Goal: Task Accomplishment & Management: Use online tool/utility

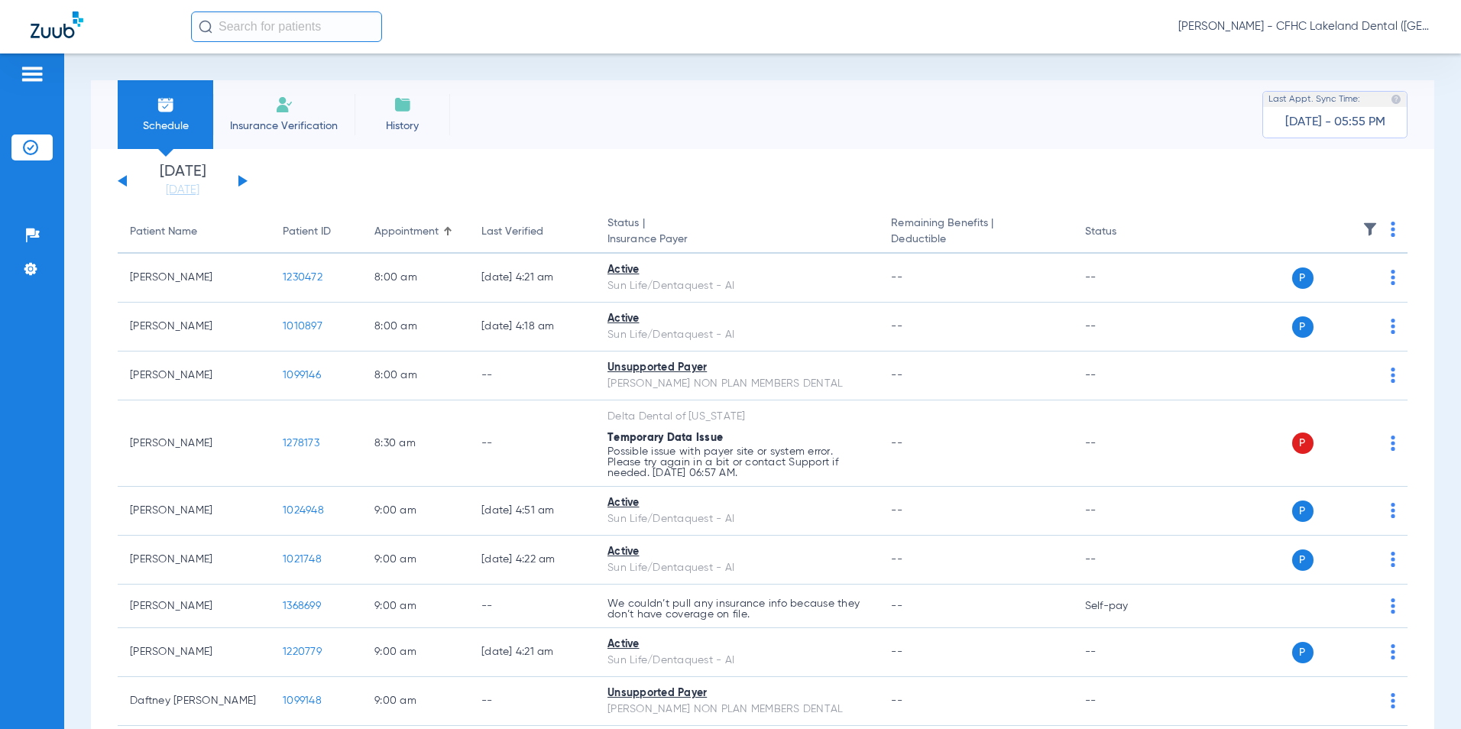
click at [240, 179] on button at bounding box center [242, 180] width 9 height 11
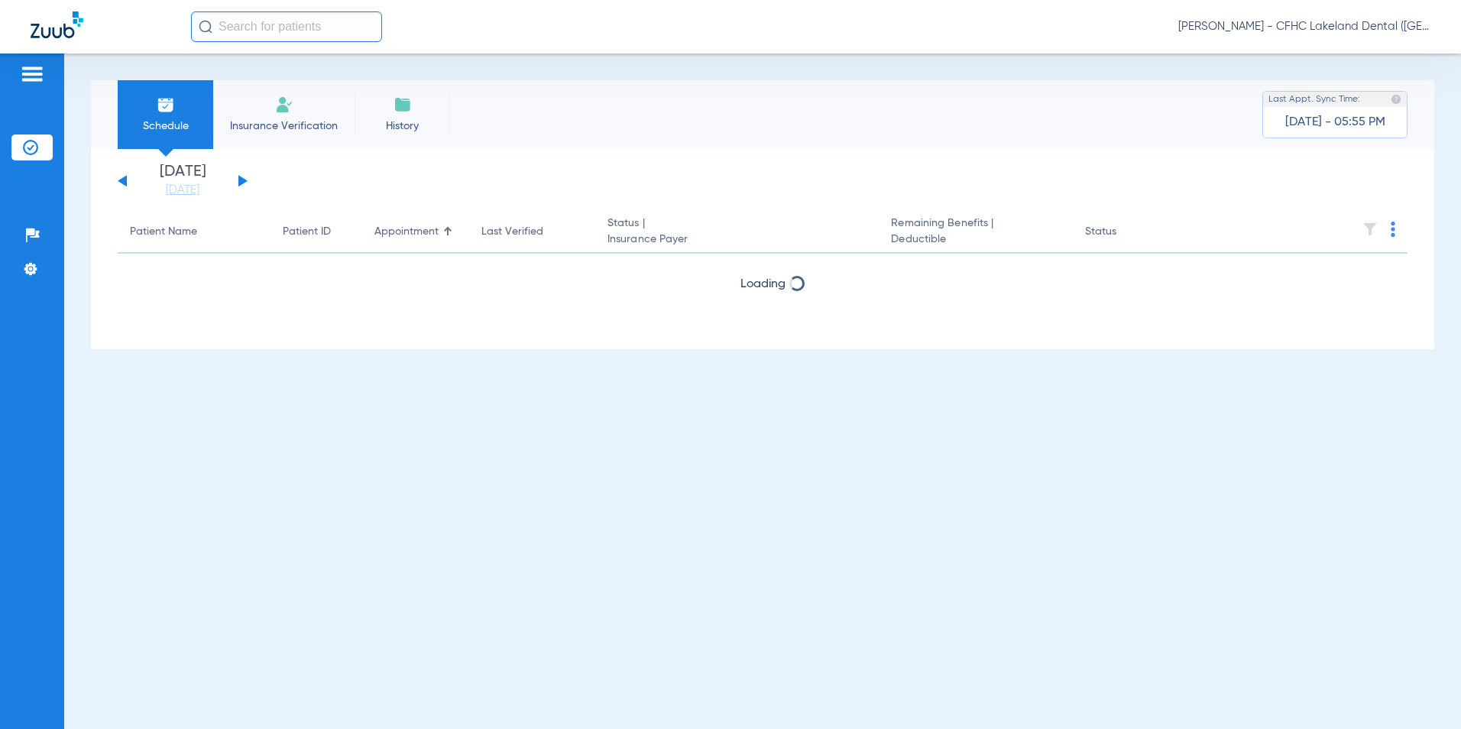
click at [240, 179] on button at bounding box center [242, 180] width 9 height 11
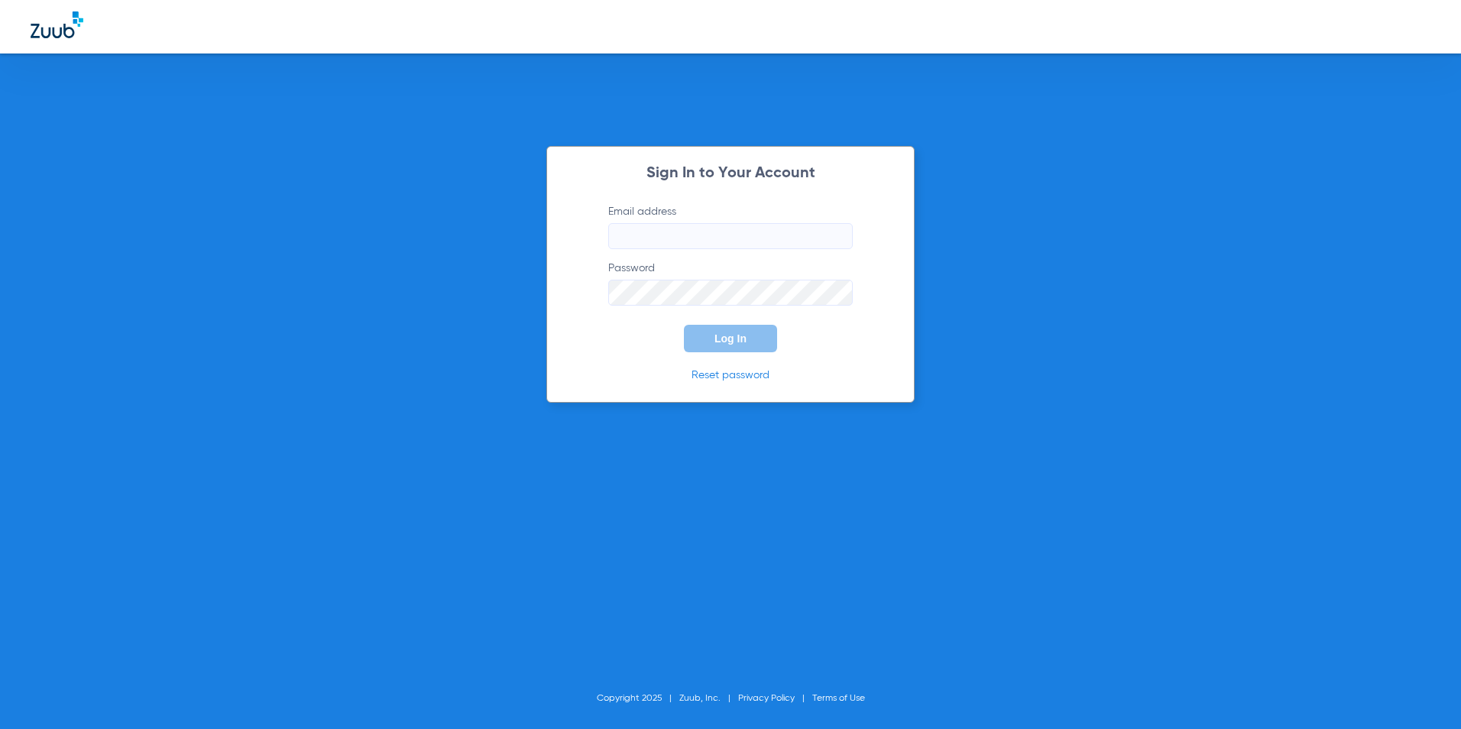
type input "[EMAIL_ADDRESS][DOMAIN_NAME]"
click at [733, 350] on button "Log In" at bounding box center [730, 339] width 93 height 28
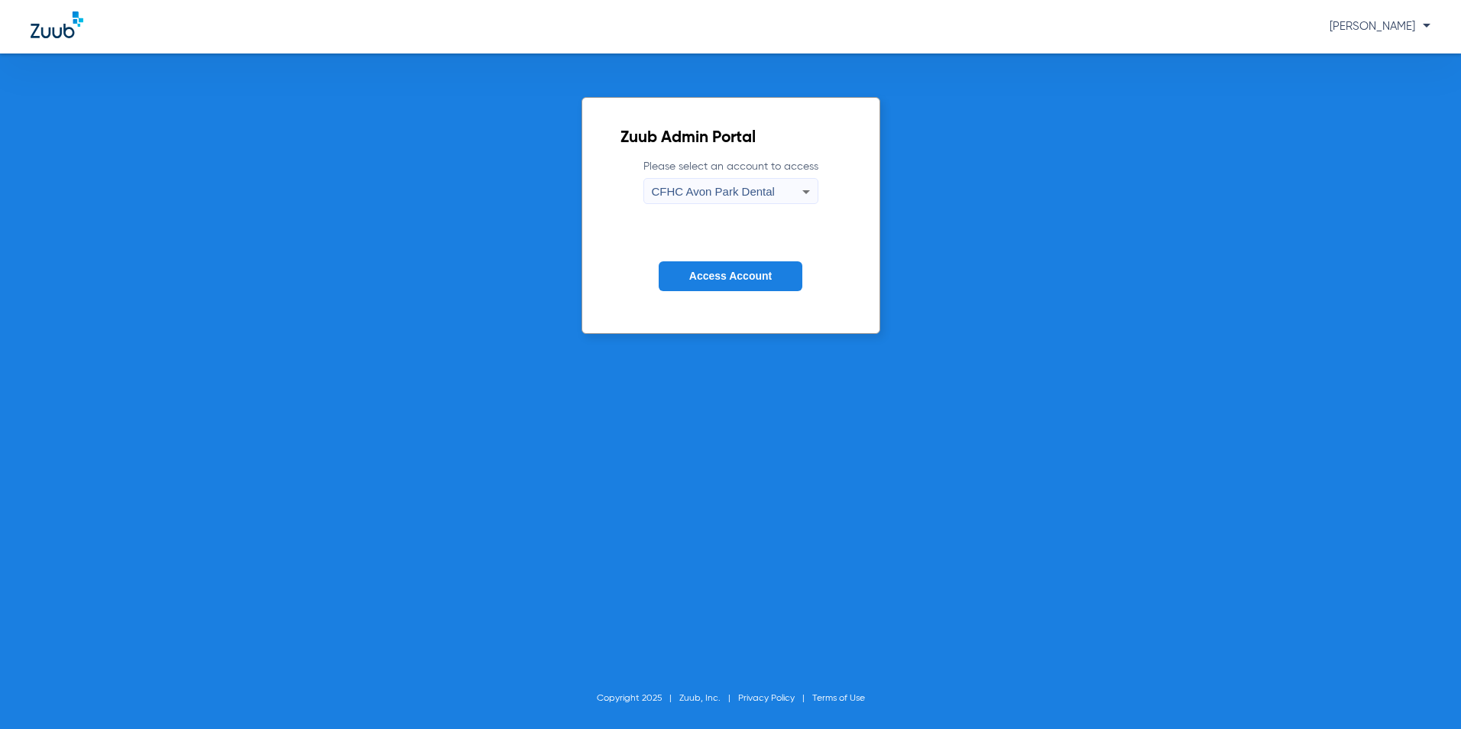
drag, startPoint x: 771, startPoint y: 186, endPoint x: 757, endPoint y: 200, distance: 20.0
click at [758, 200] on div "CFHC Avon Park Dental" at bounding box center [727, 192] width 151 height 26
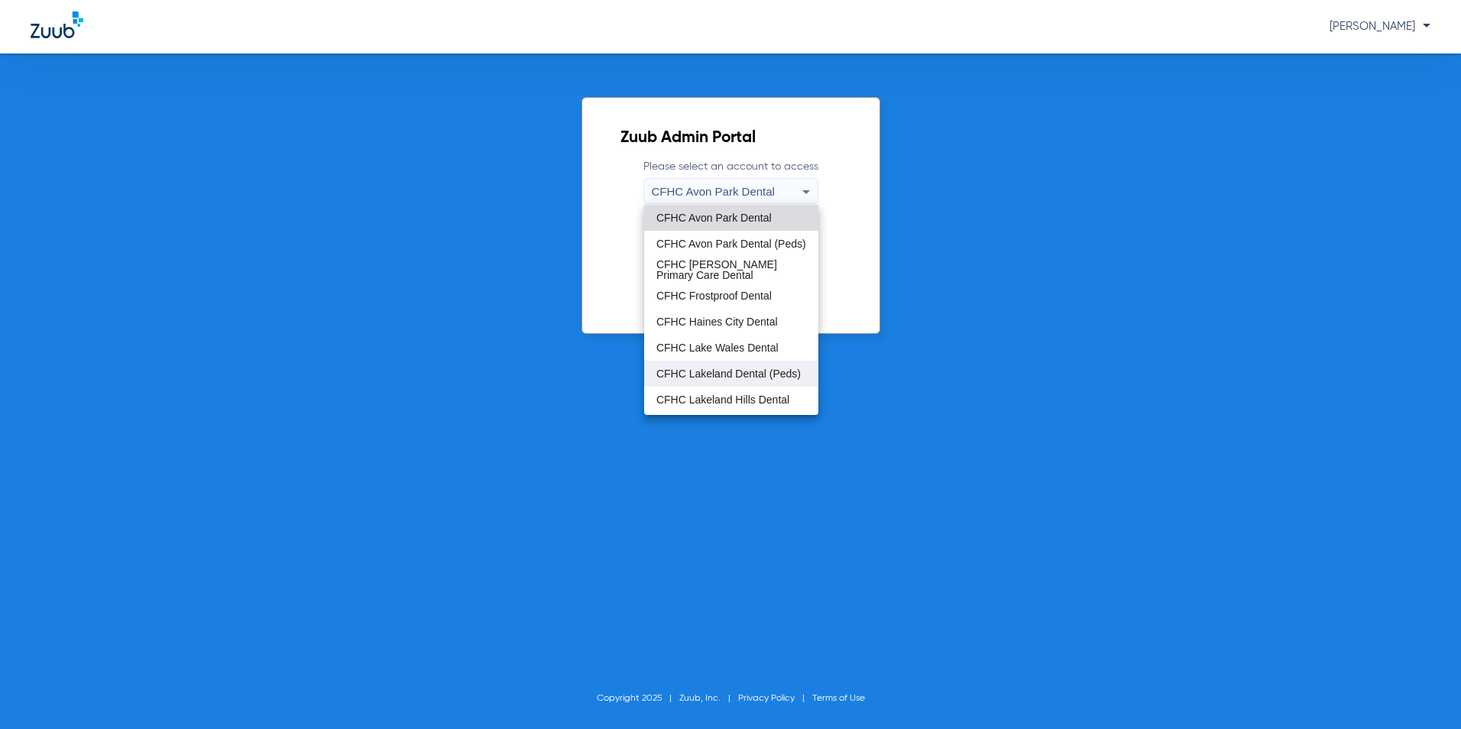
click at [692, 377] on span "CFHC Lakeland Dental (Peds)" at bounding box center [729, 373] width 144 height 11
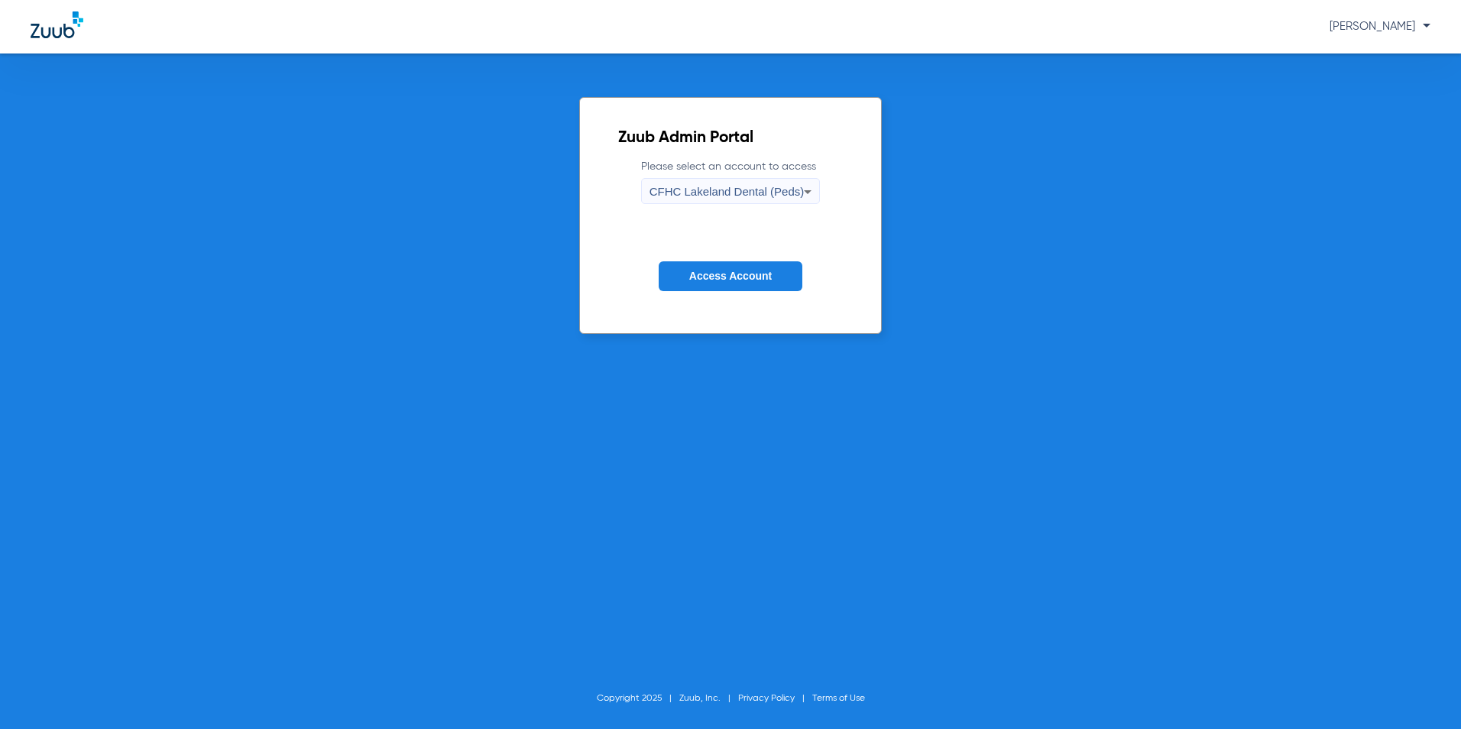
click at [742, 267] on button "Access Account" at bounding box center [731, 276] width 144 height 30
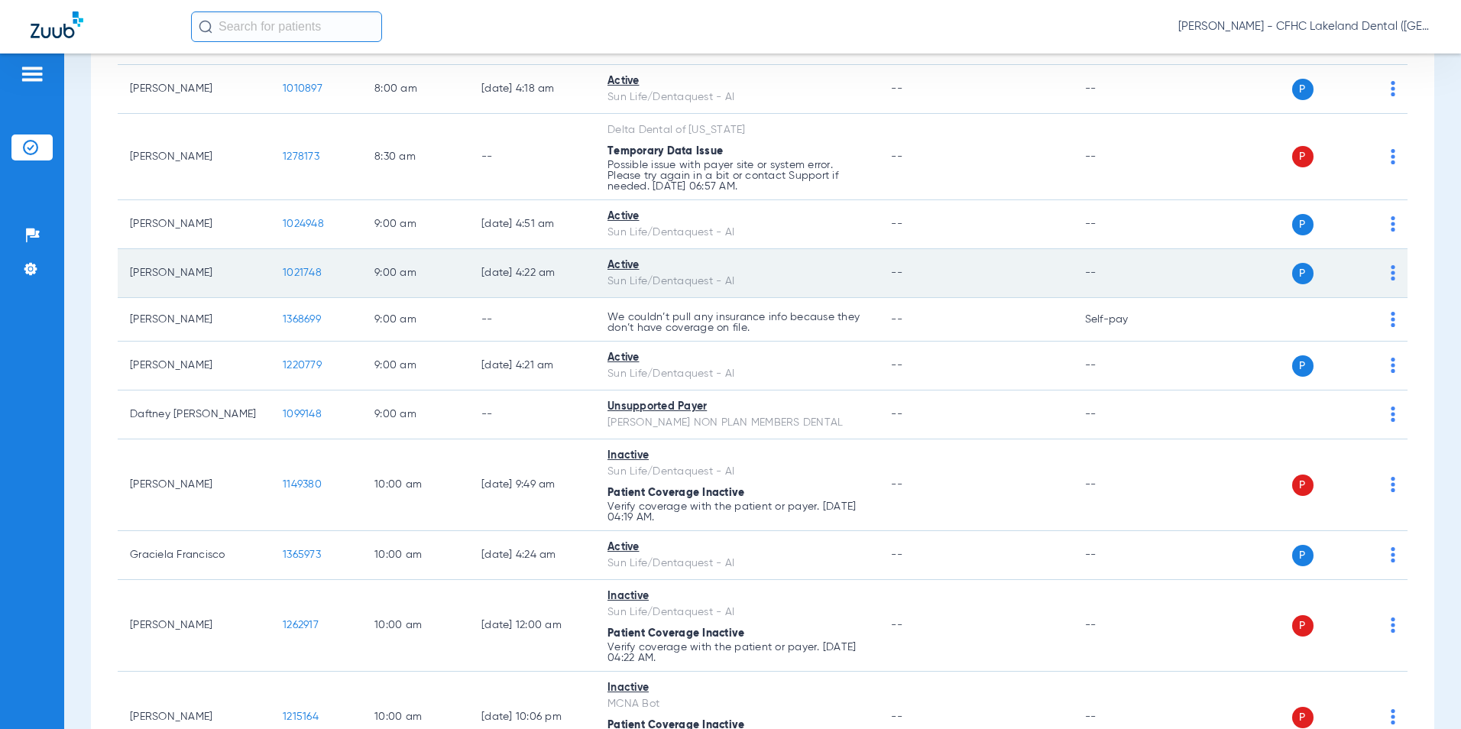
scroll to position [153, 0]
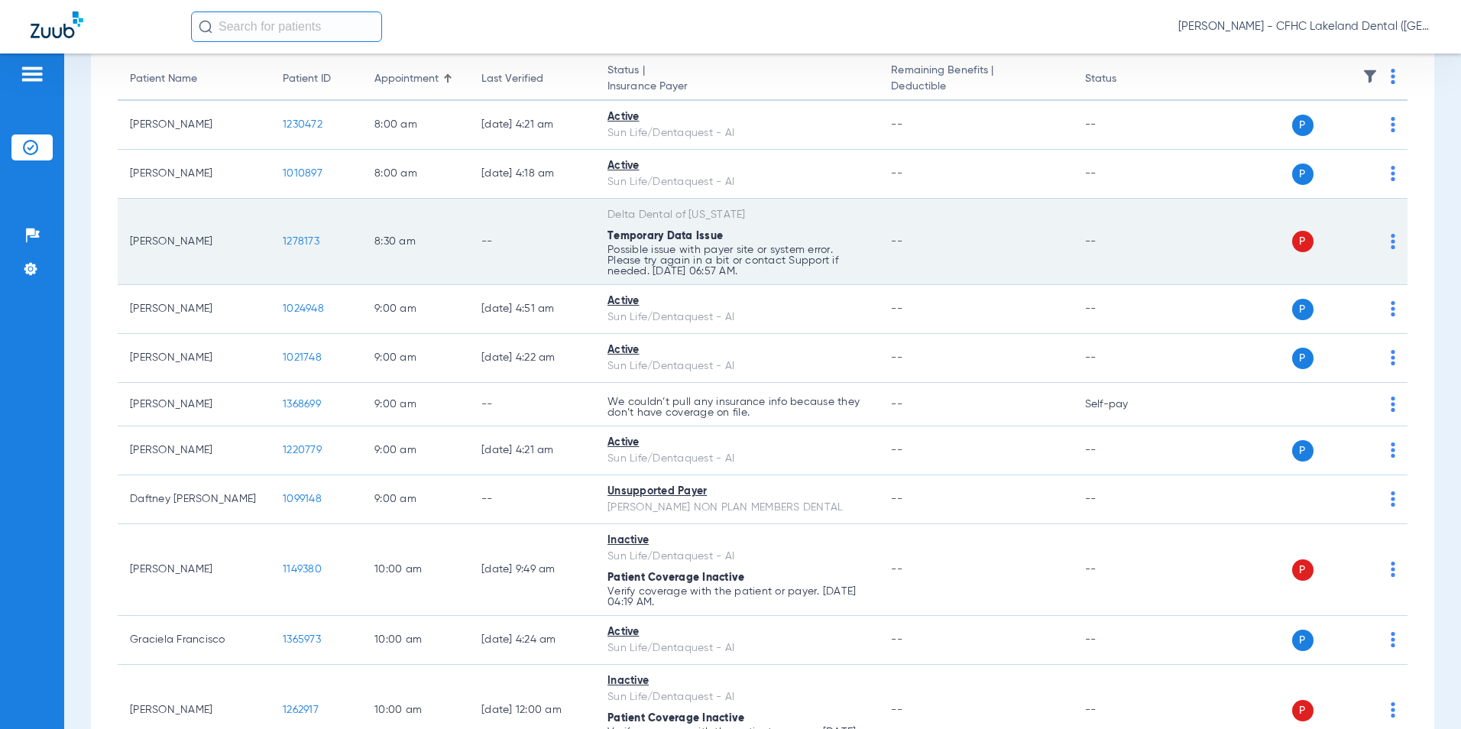
click at [290, 242] on span "1278173" at bounding box center [301, 241] width 37 height 11
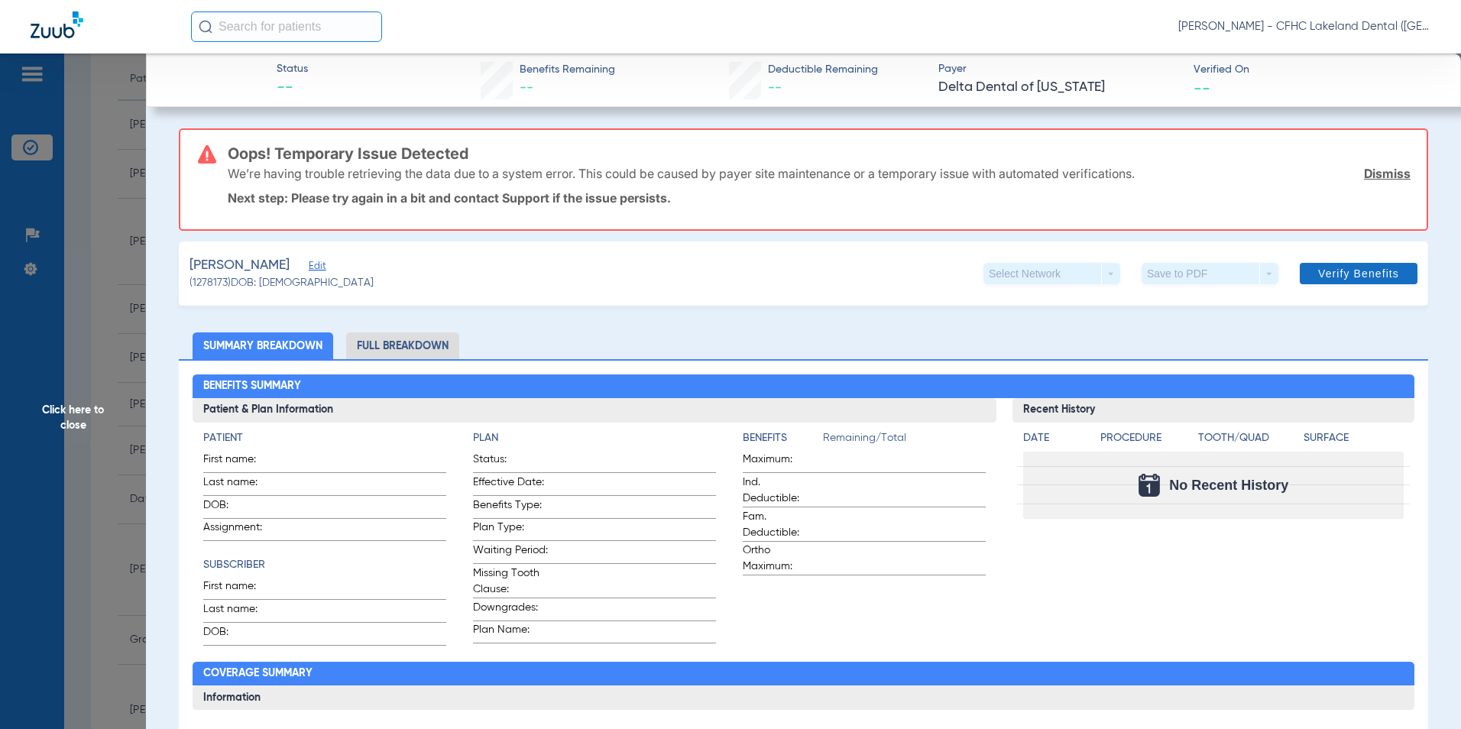
click at [1349, 273] on span "Verify Benefits" at bounding box center [1358, 273] width 81 height 12
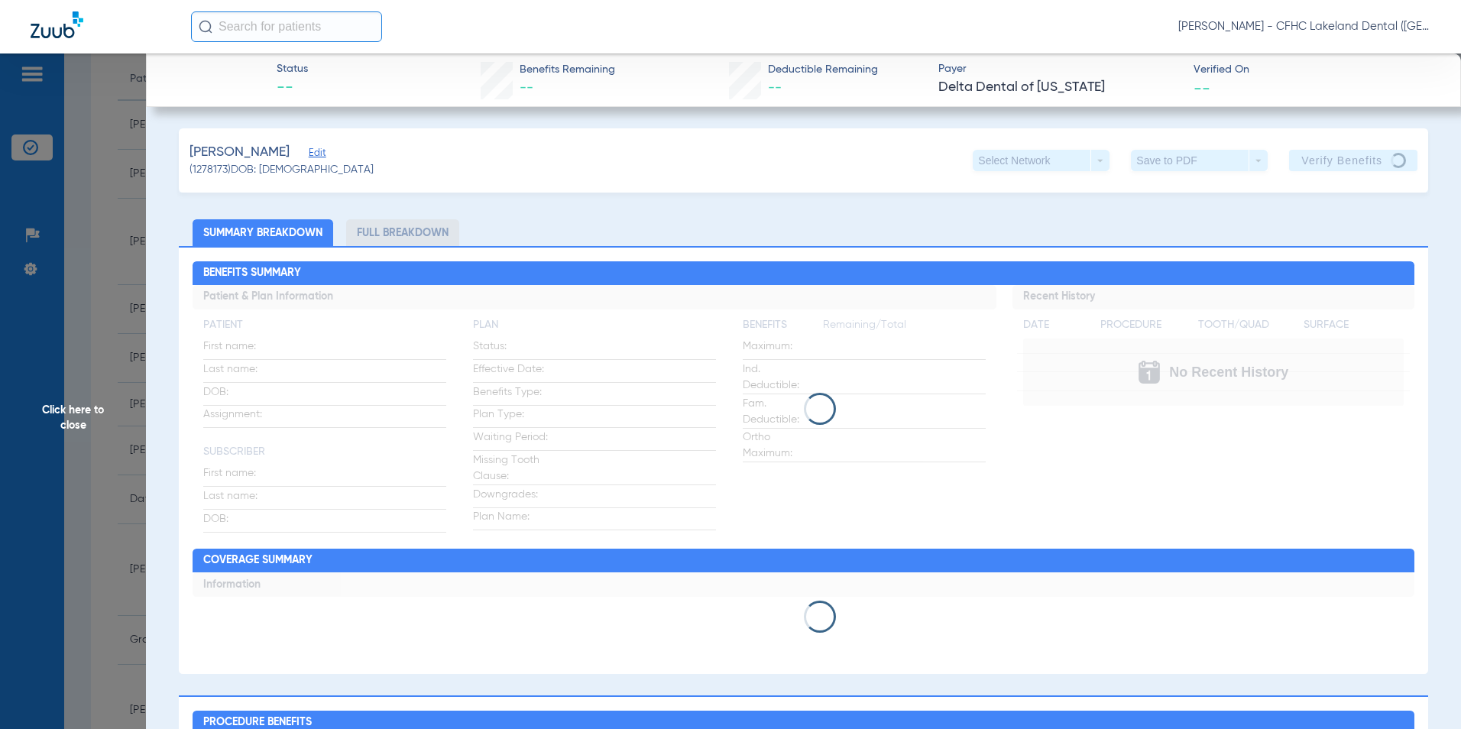
click at [313, 155] on span "Edit" at bounding box center [316, 155] width 14 height 15
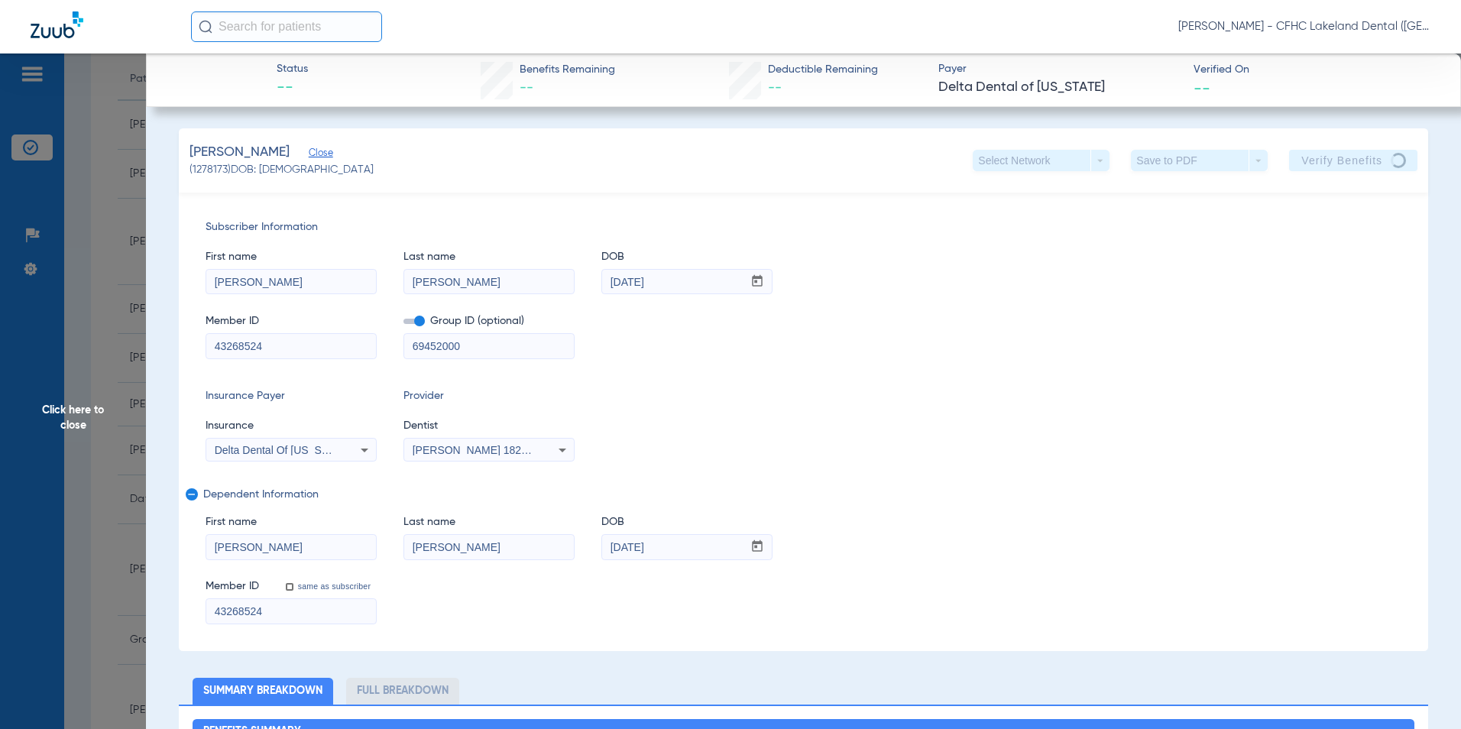
click at [492, 452] on span "[PERSON_NAME] 1821286287" at bounding box center [488, 450] width 151 height 12
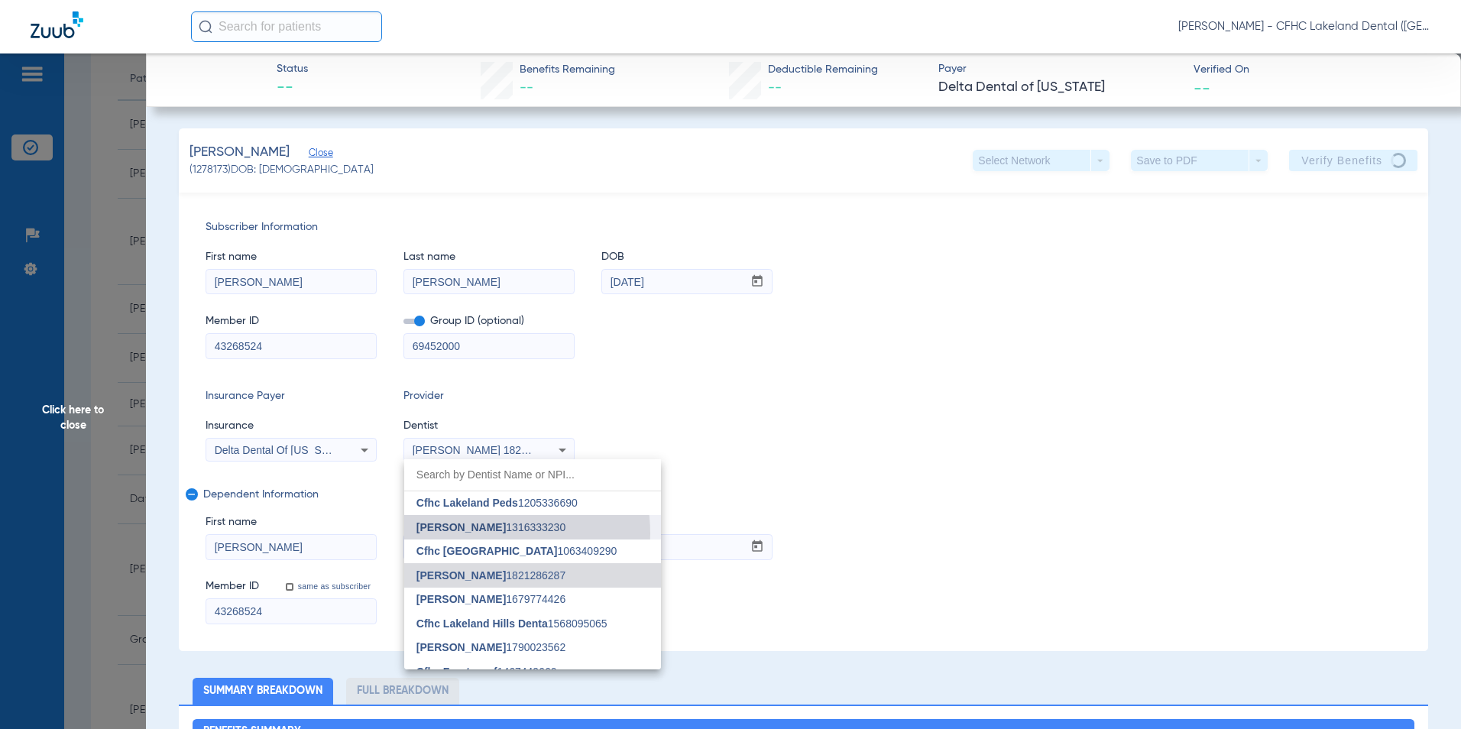
click at [478, 533] on mat-option "[PERSON_NAME] 1316333230" at bounding box center [532, 527] width 257 height 24
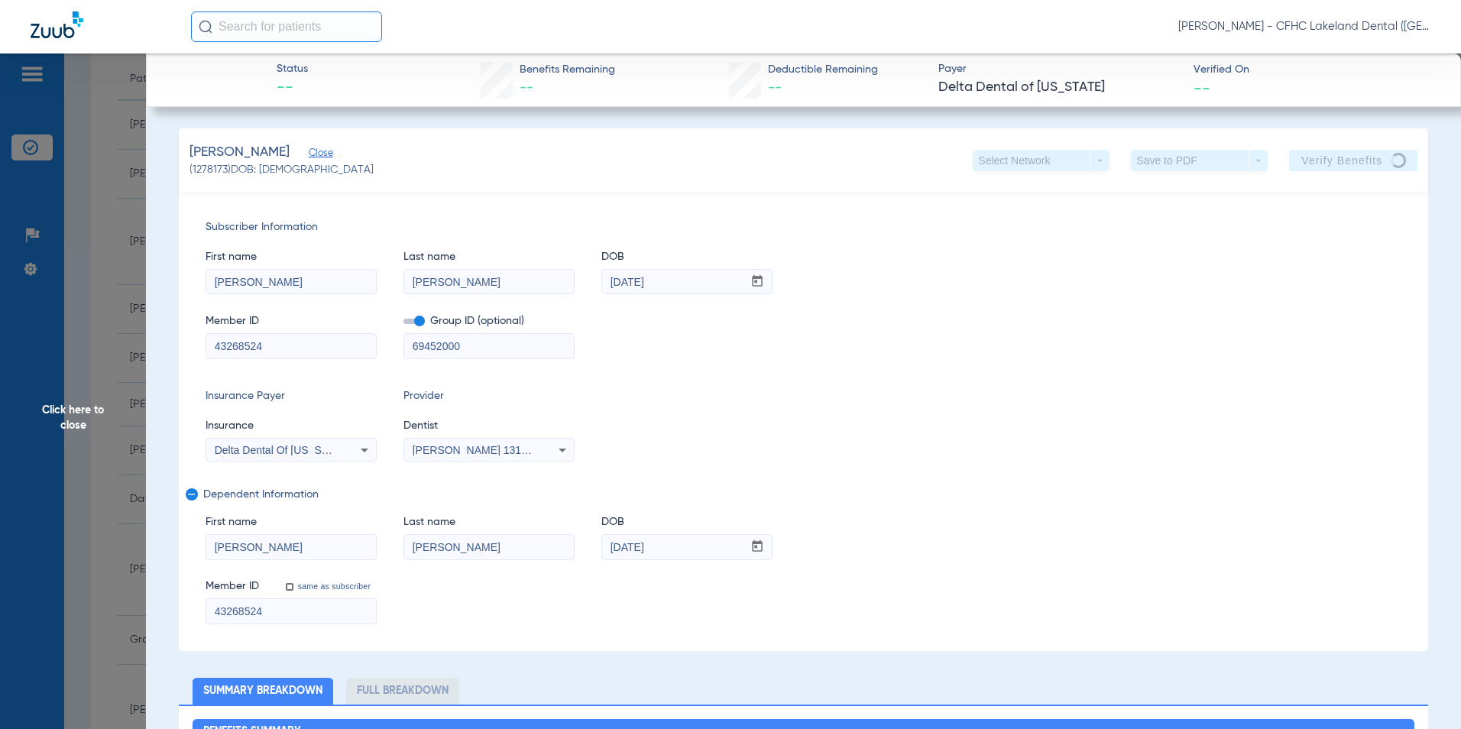
click at [813, 407] on div "Insurance Payer Insurance Delta Dental Of [US_STATE] Provider Dentist [PERSON_N…" at bounding box center [804, 424] width 1196 height 73
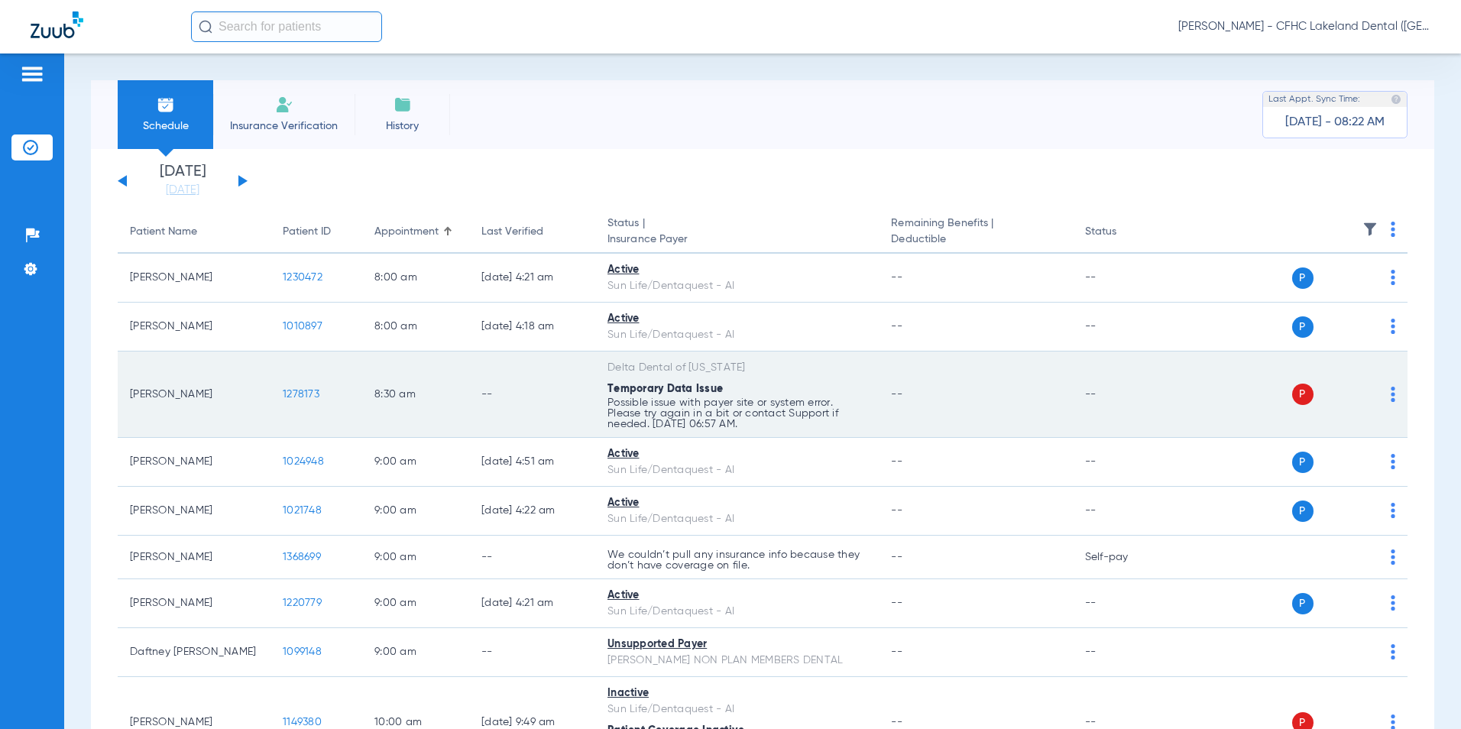
click at [295, 389] on span "1278173" at bounding box center [301, 394] width 37 height 11
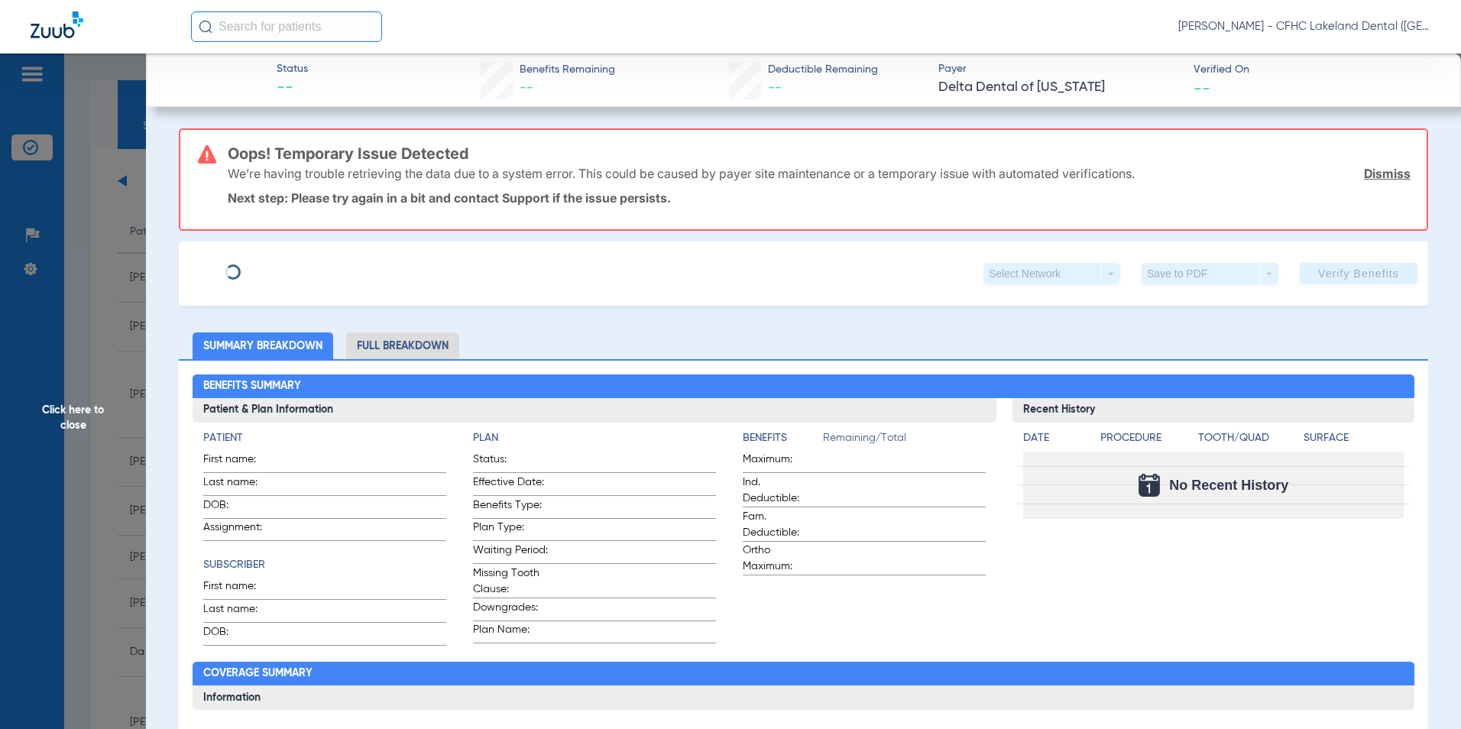
type input "[PERSON_NAME]"
type input "[DATE]"
type input "43268524"
type input "69452000"
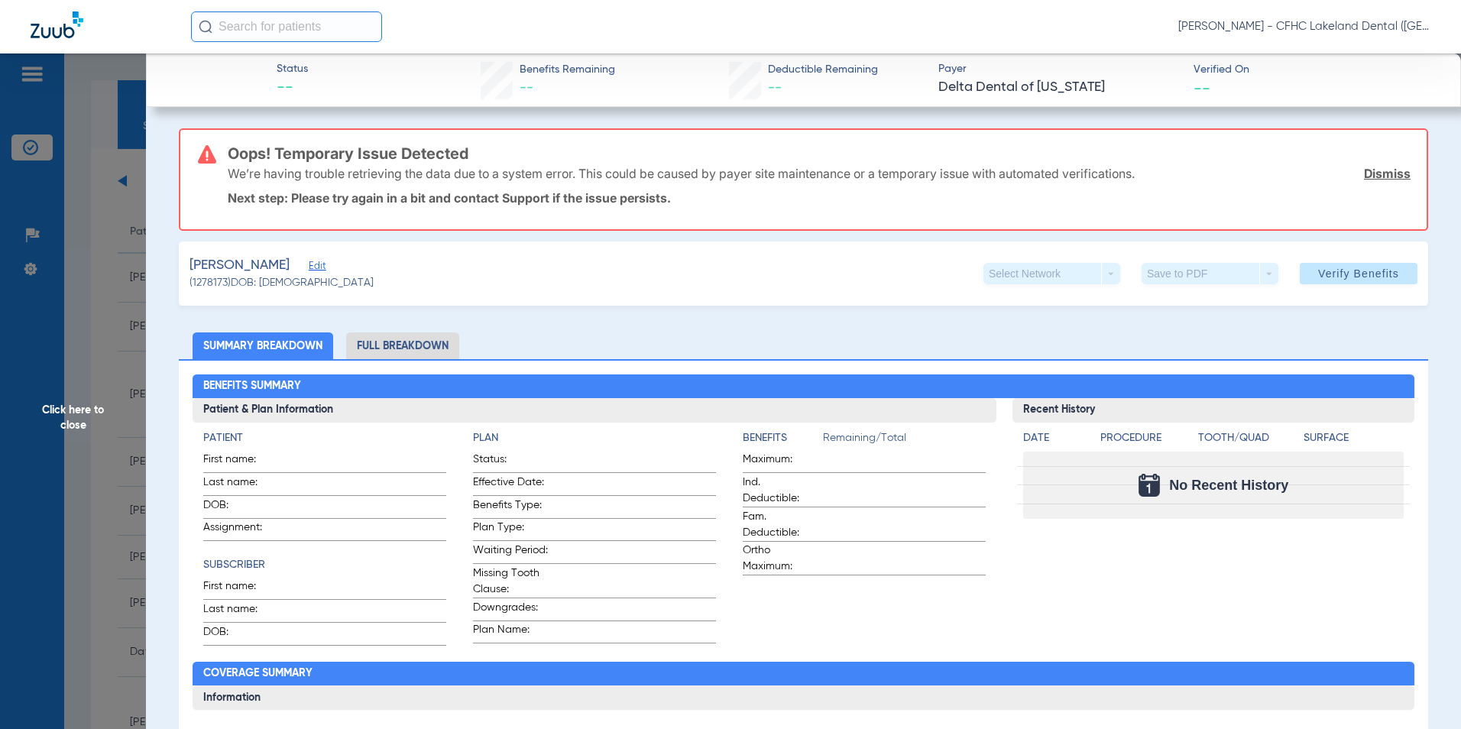
click at [310, 269] on span "Edit" at bounding box center [316, 268] width 14 height 15
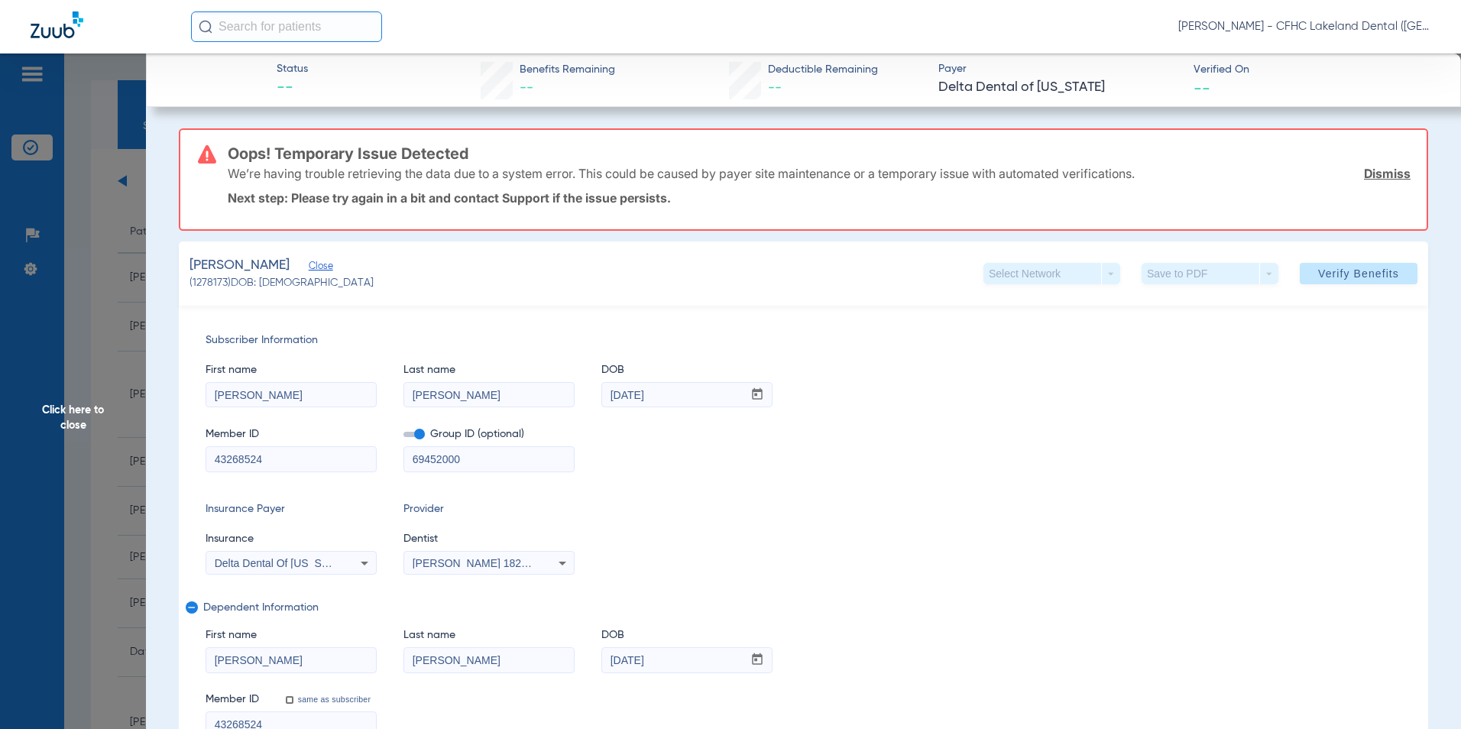
click at [483, 555] on div "[PERSON_NAME] 1821286287" at bounding box center [489, 563] width 170 height 18
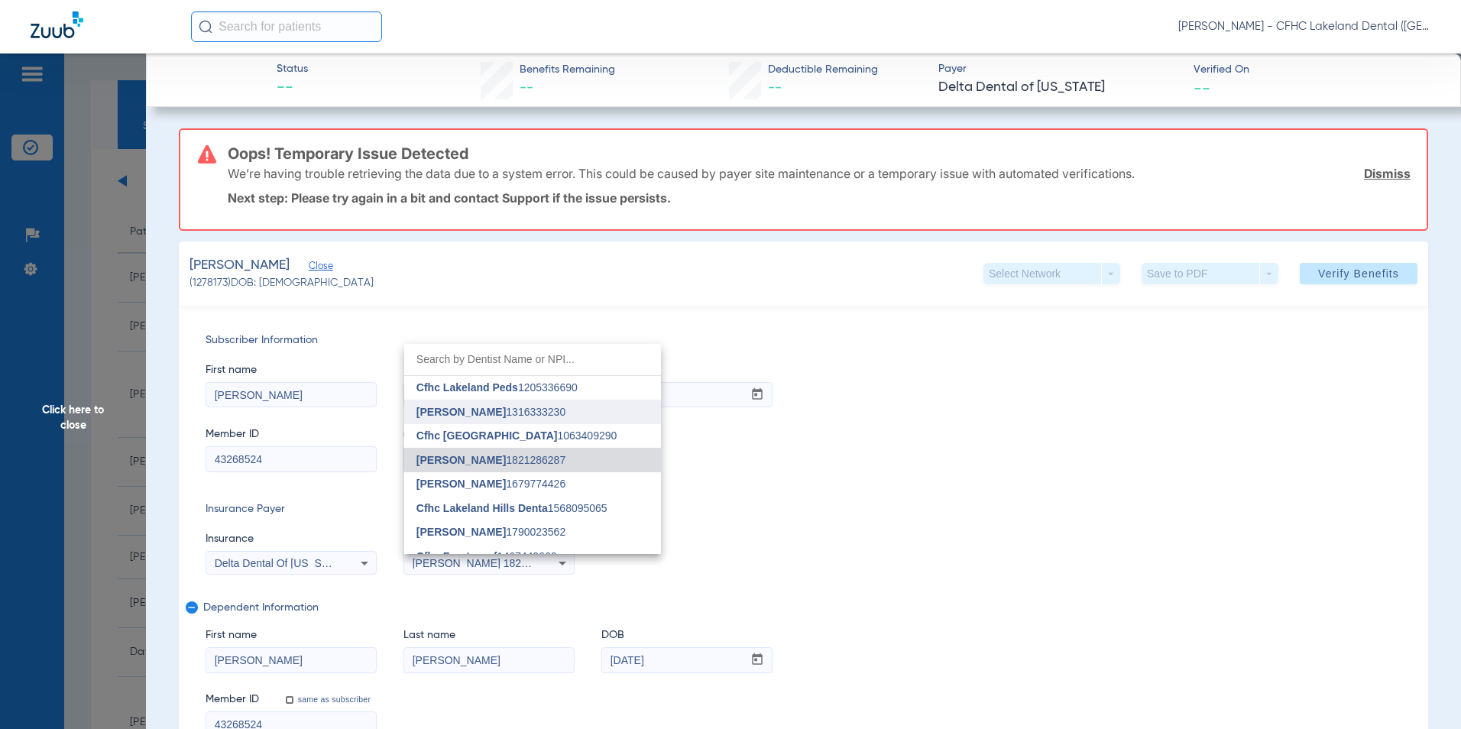
click at [492, 404] on mat-option "[PERSON_NAME] 1316333230" at bounding box center [532, 412] width 257 height 24
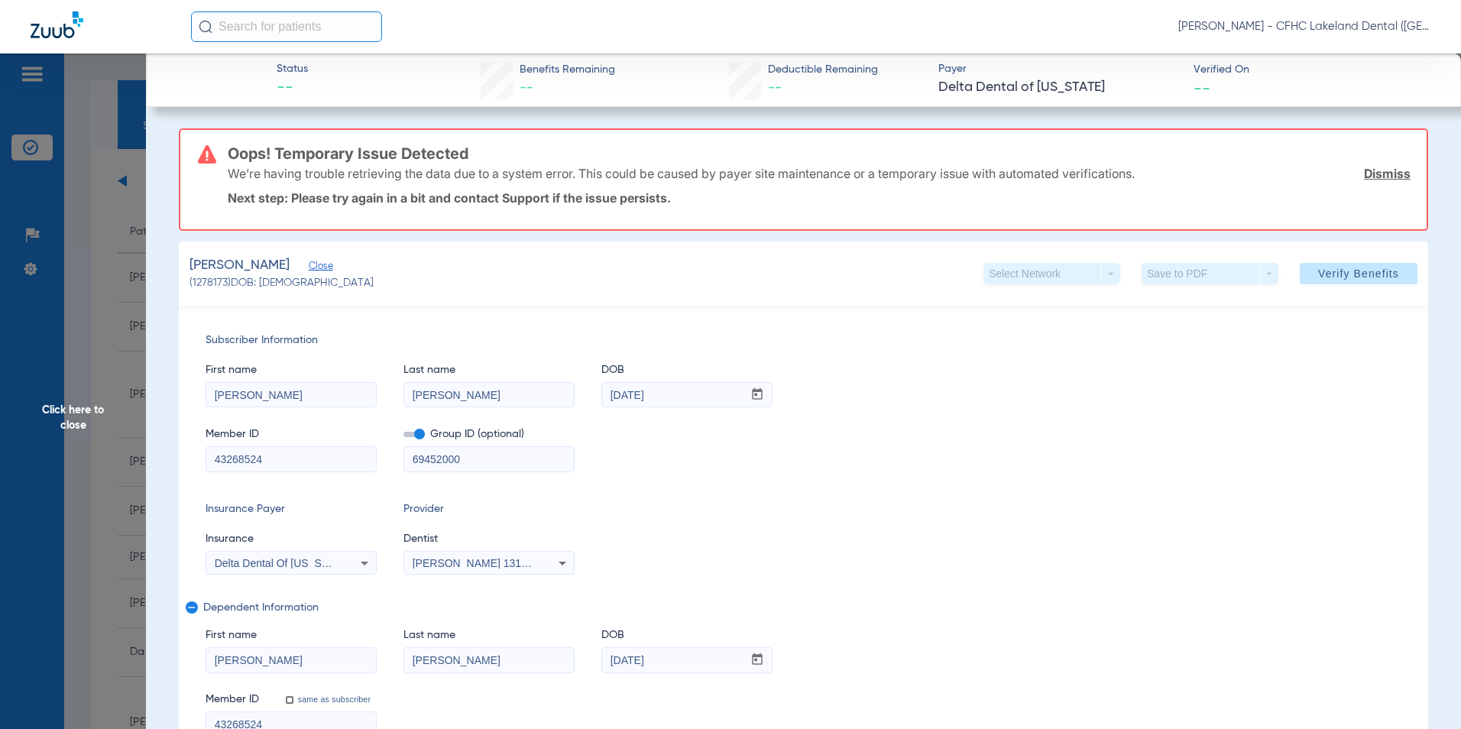
click at [1372, 271] on span "Verify Benefits" at bounding box center [1358, 273] width 81 height 12
click at [117, 411] on span "Click here to close" at bounding box center [73, 417] width 146 height 729
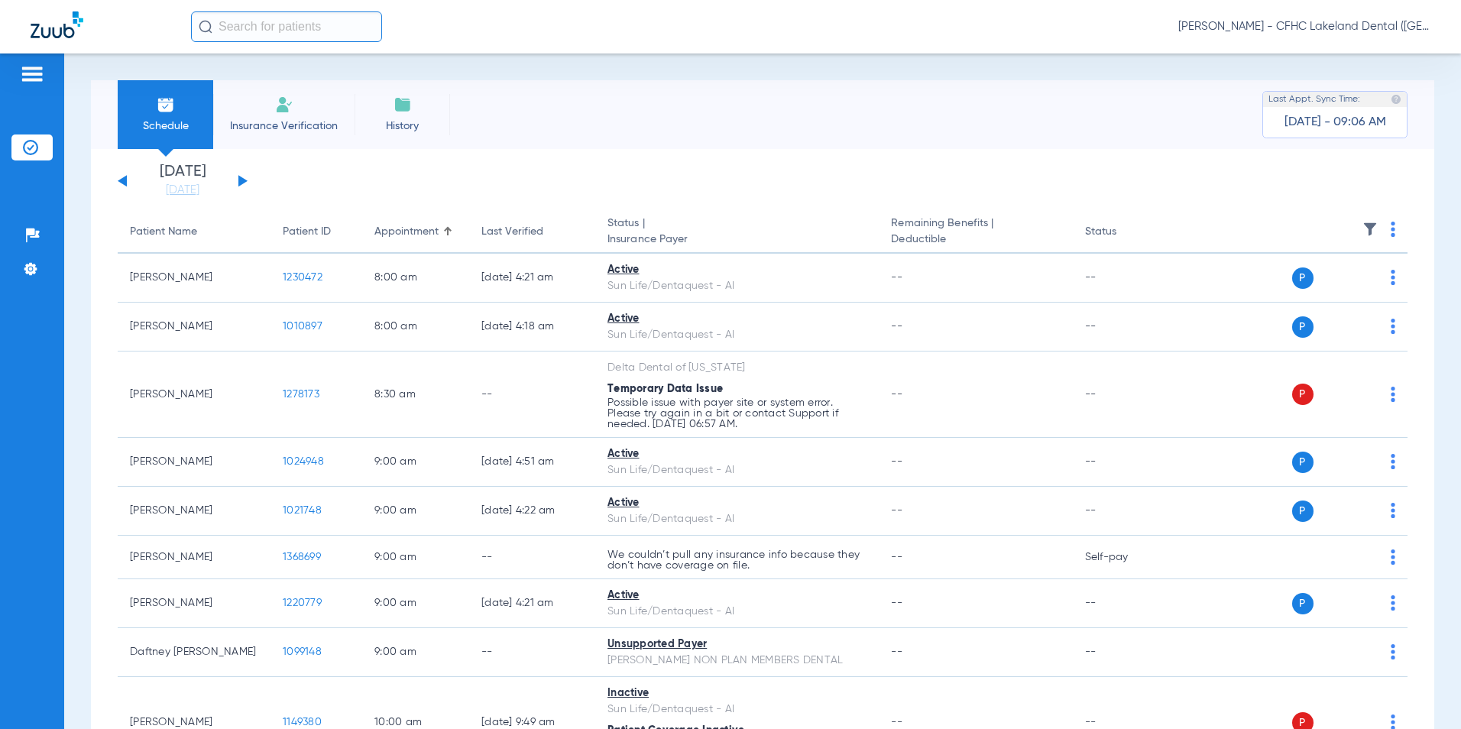
click at [240, 178] on button at bounding box center [242, 180] width 9 height 11
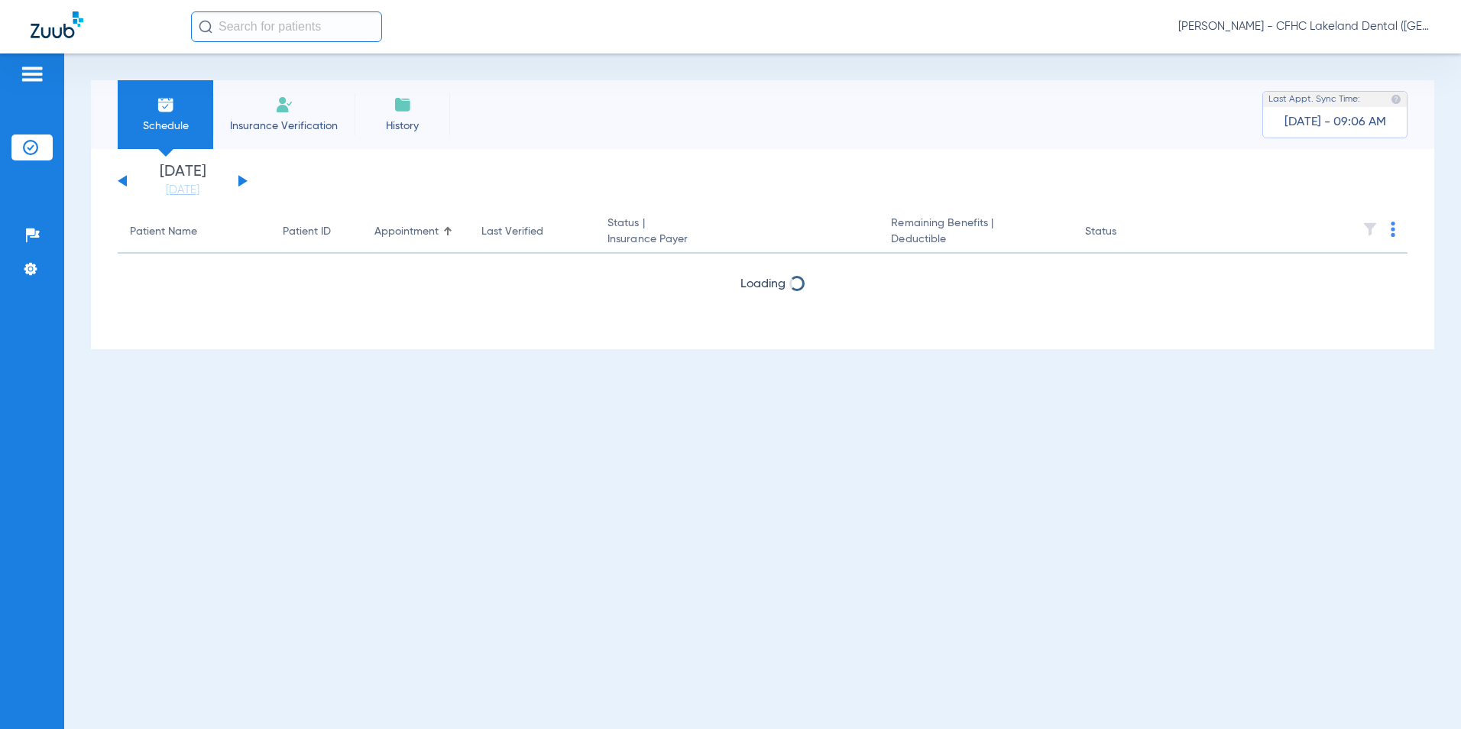
click at [239, 179] on button at bounding box center [242, 180] width 9 height 11
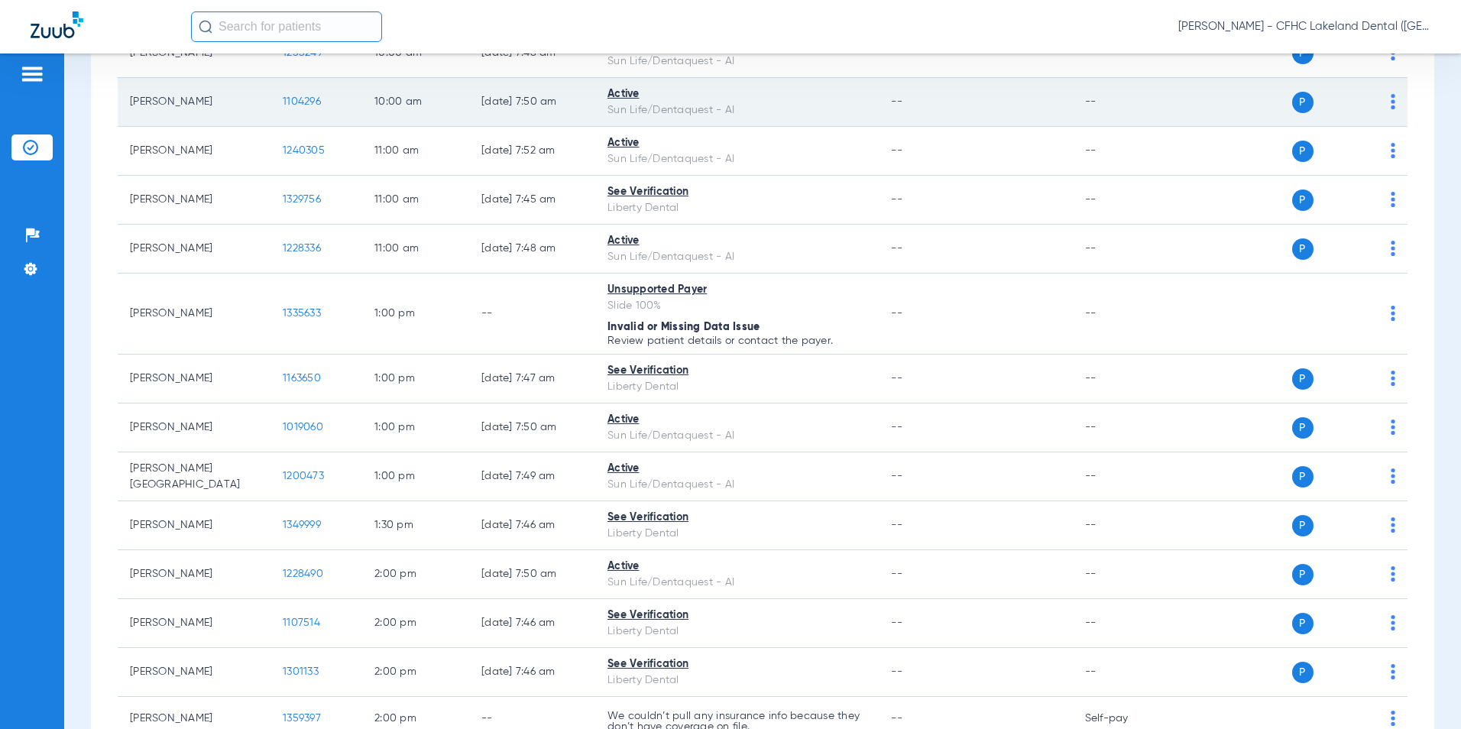
scroll to position [841, 0]
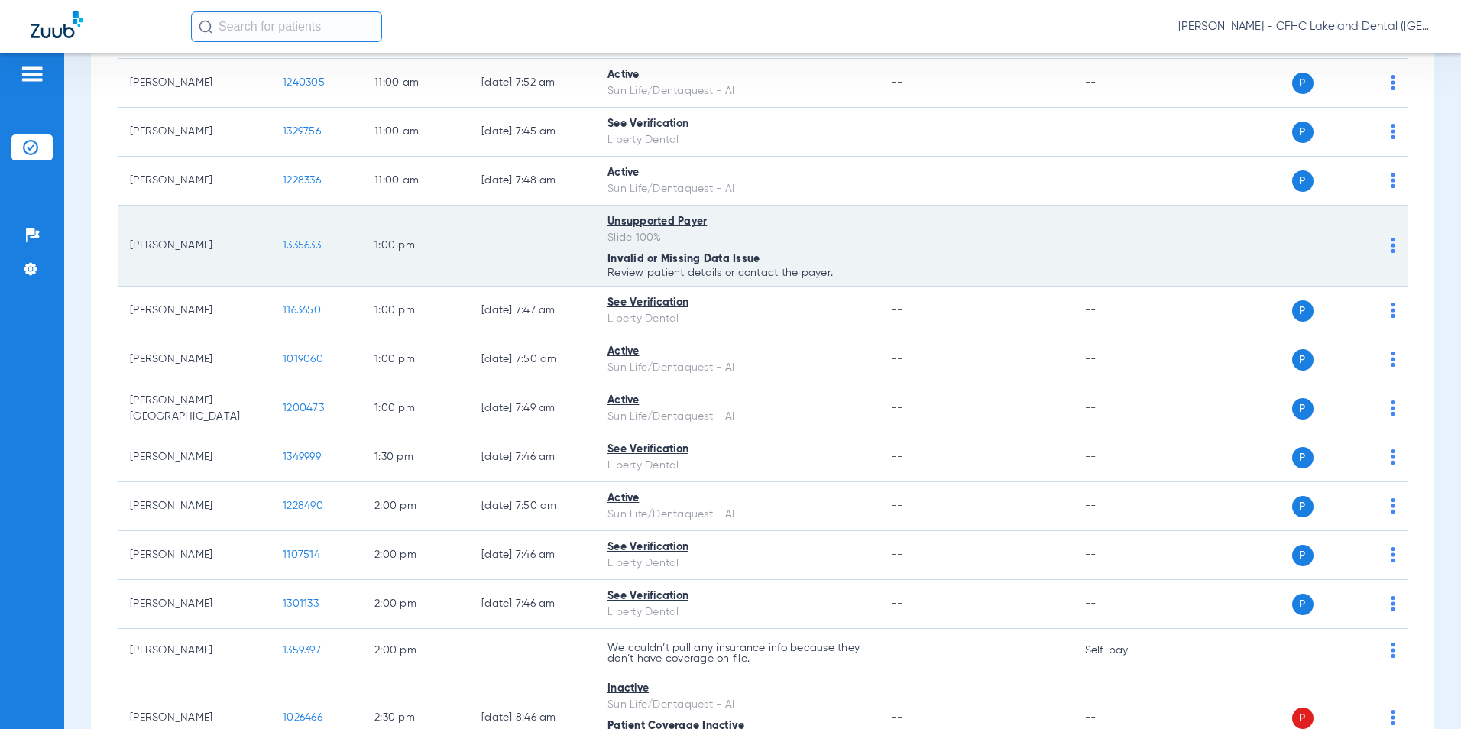
click at [295, 246] on span "1335633" at bounding box center [302, 245] width 38 height 11
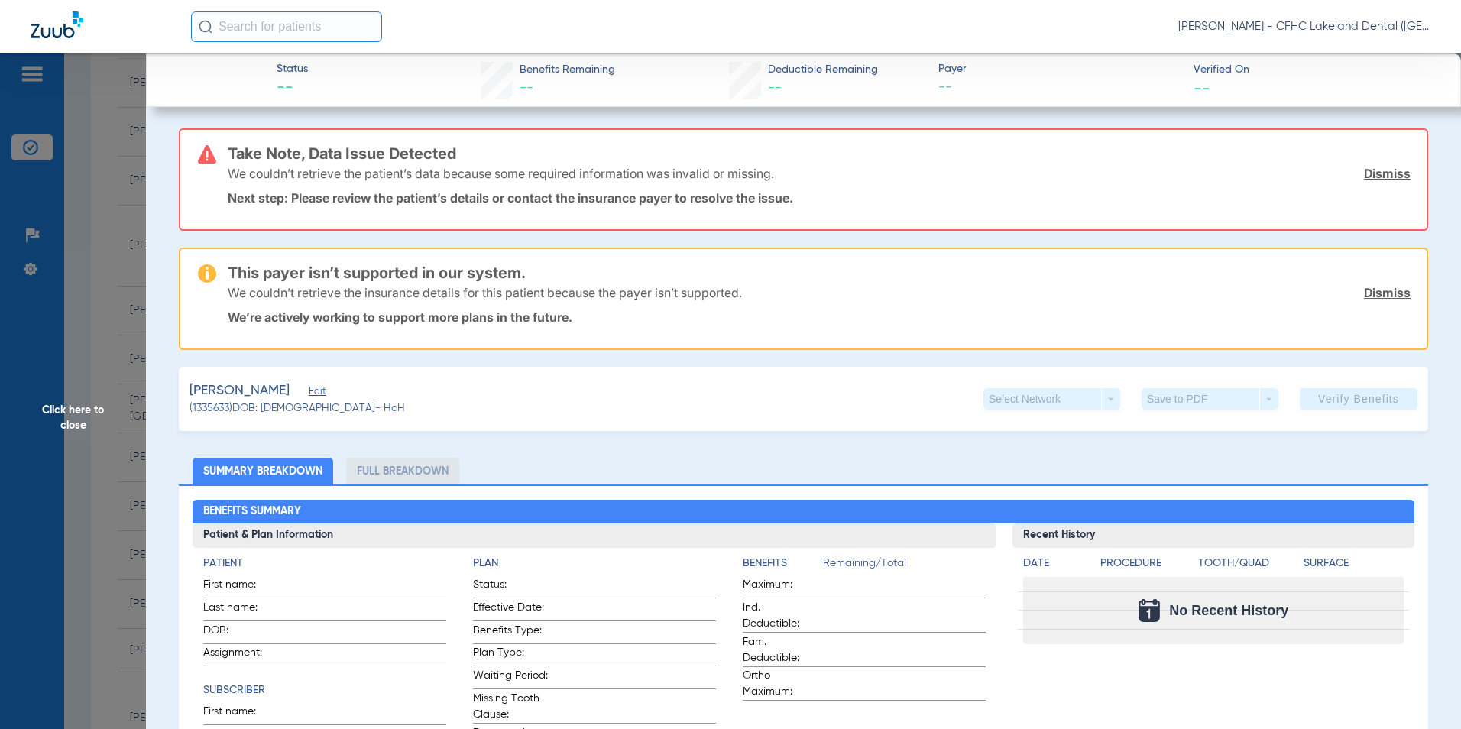
click at [323, 397] on span "Edit" at bounding box center [316, 393] width 14 height 15
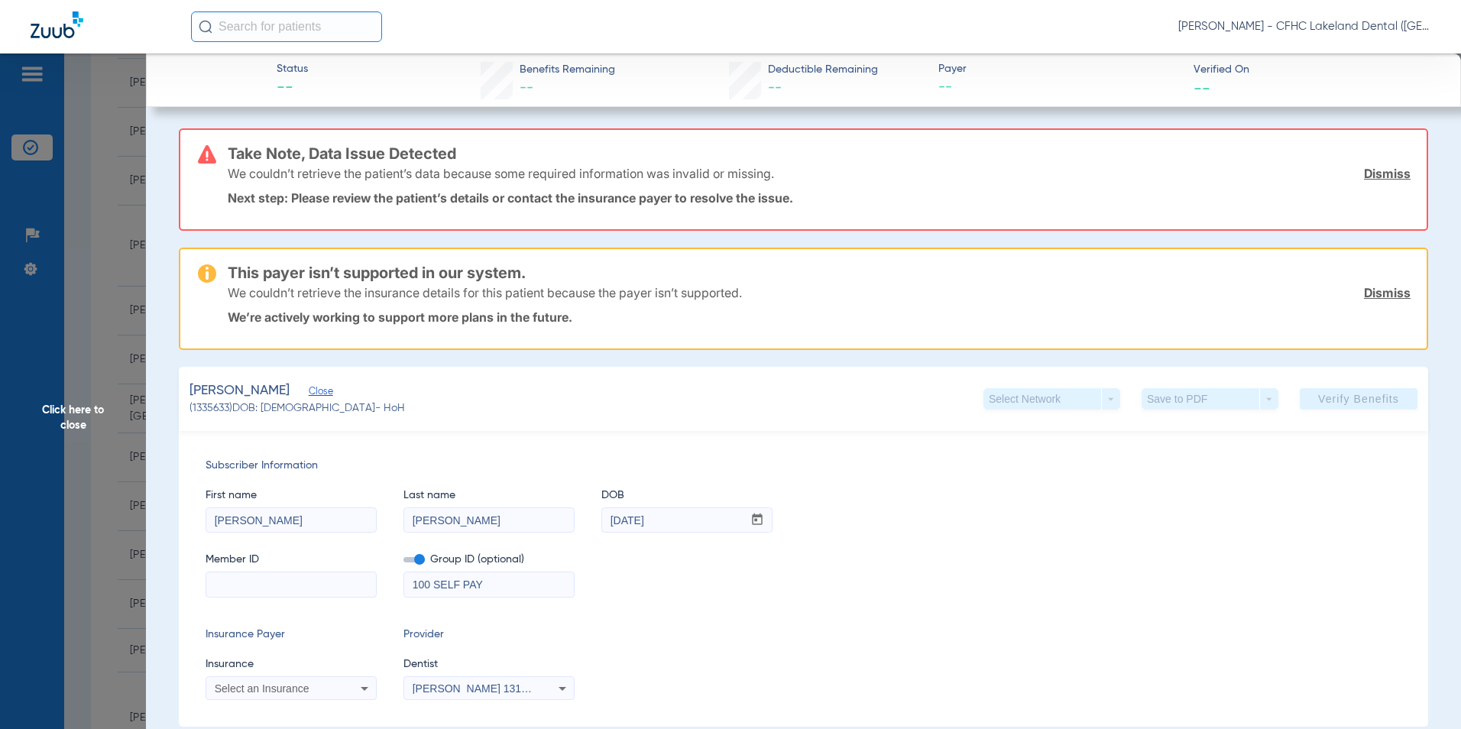
paste input "9662460055"
type input "9662460055"
drag, startPoint x: 526, startPoint y: 584, endPoint x: 325, endPoint y: 582, distance: 201.0
click at [325, 582] on div "Member ID 9662460055 Group ID (optional) 100 SELF PAY" at bounding box center [804, 567] width 1196 height 59
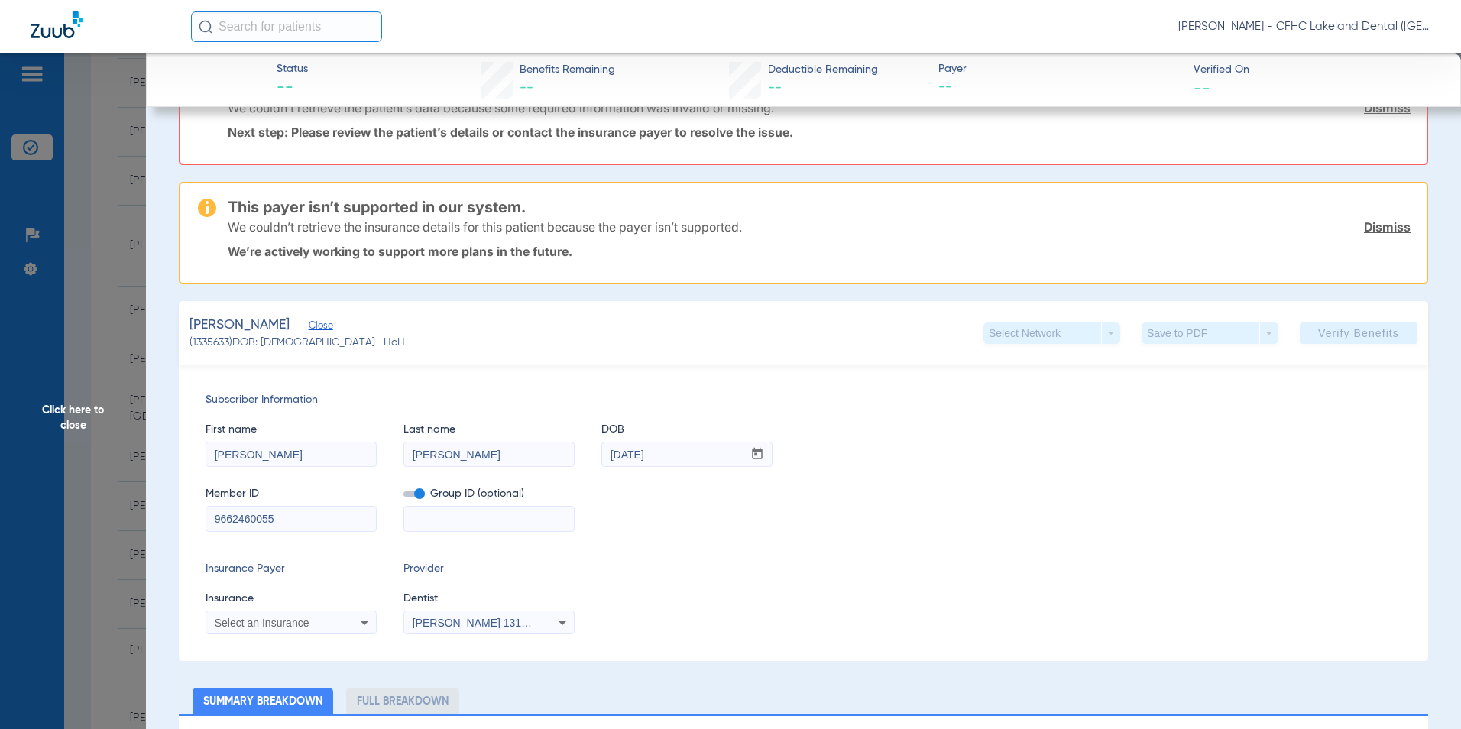
scroll to position [153, 0]
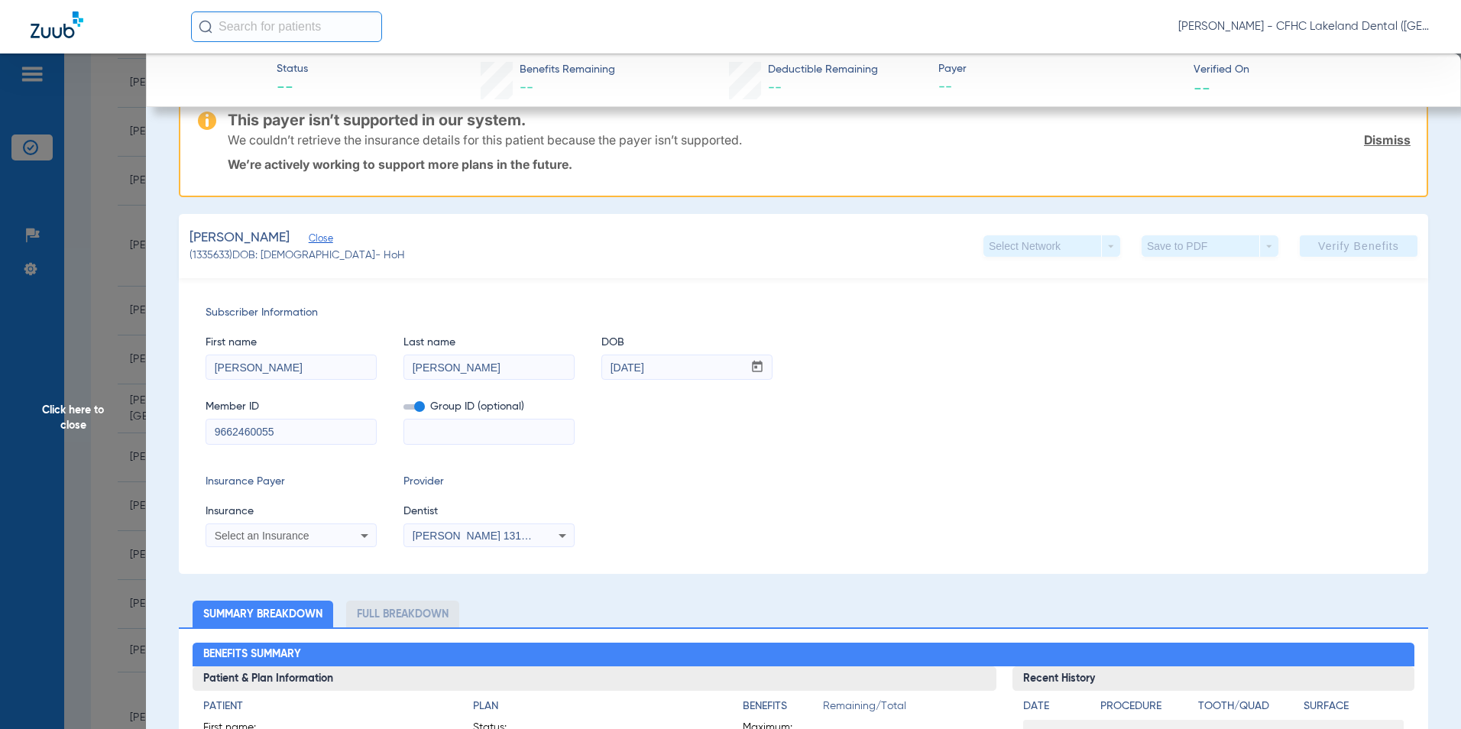
click at [311, 531] on div "Select an Insurance" at bounding box center [276, 535] width 123 height 11
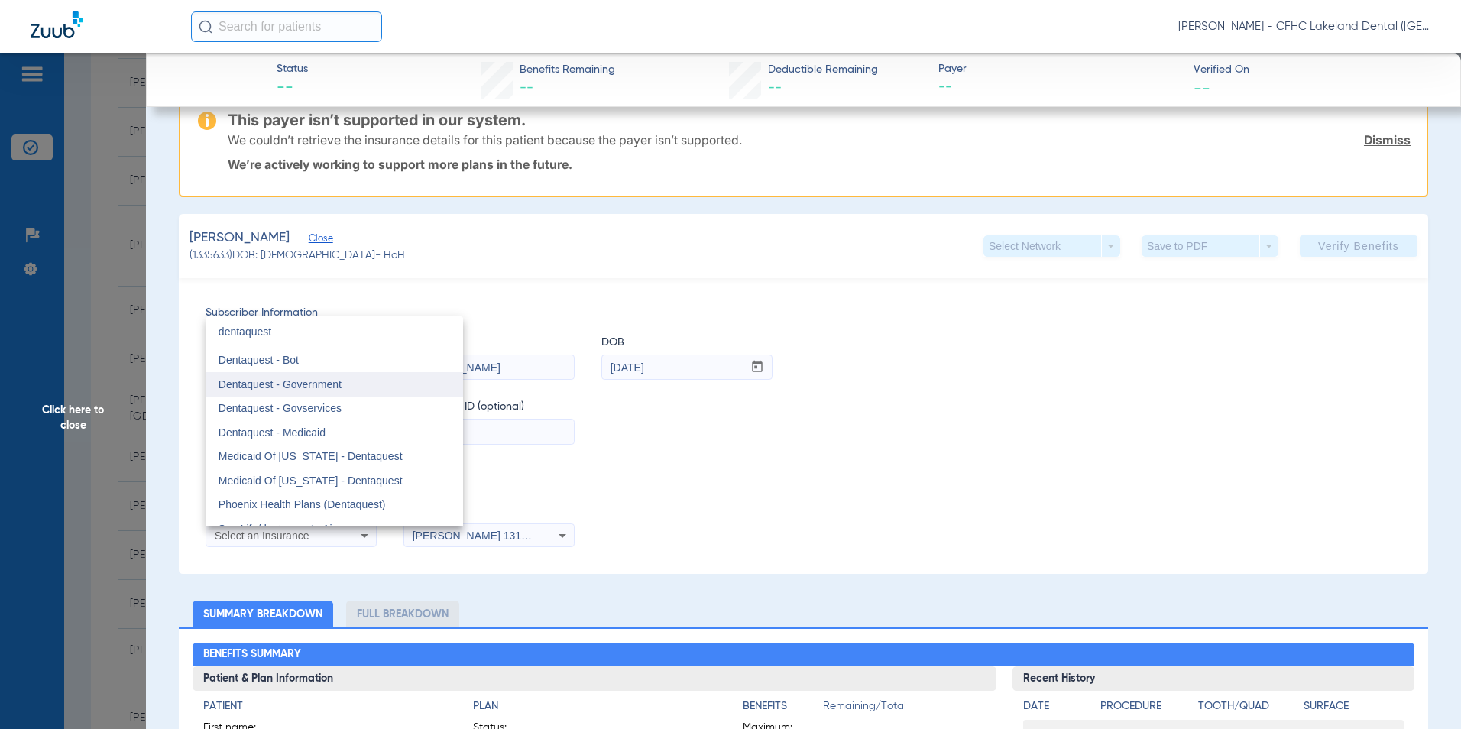
type input "dentaquest"
click at [318, 386] on span "Dentaquest - Government" at bounding box center [280, 384] width 123 height 12
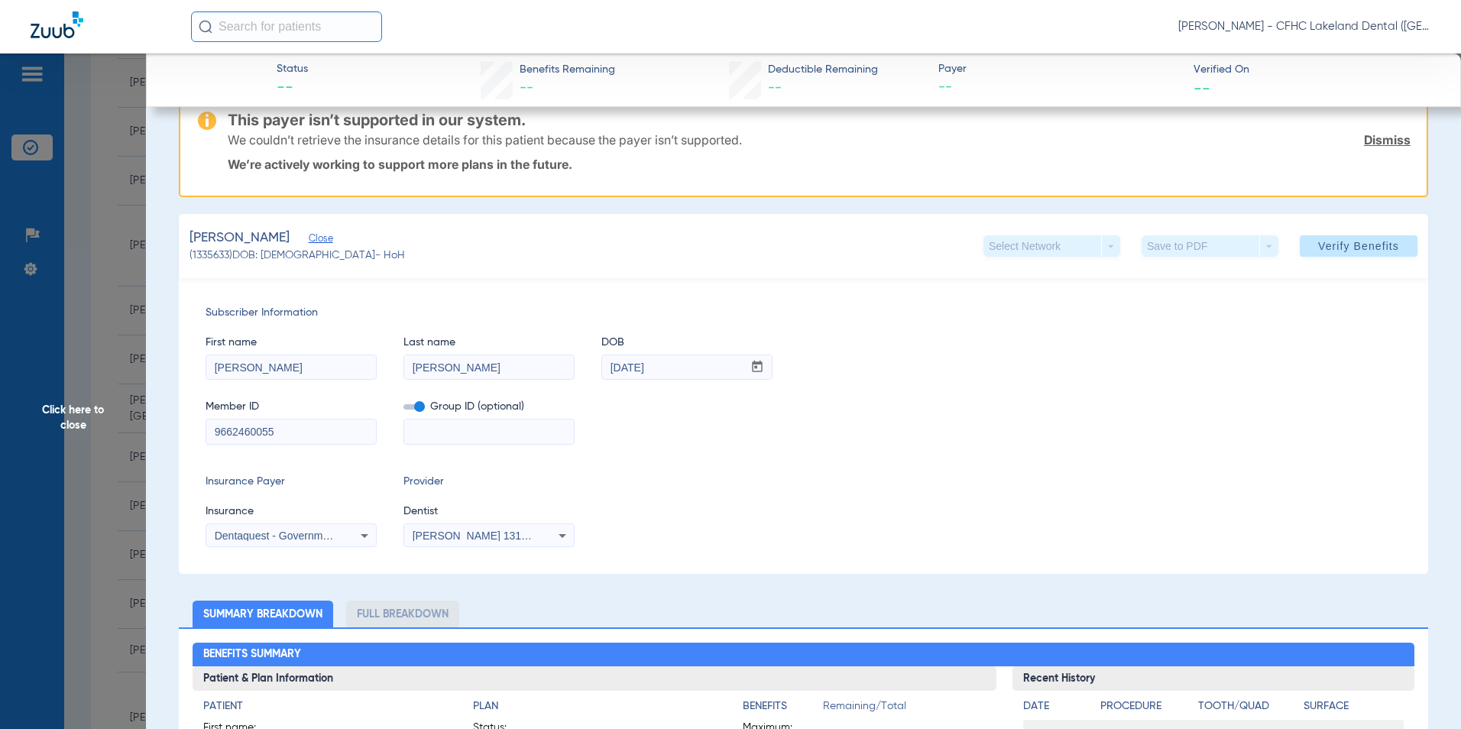
click at [1300, 250] on span at bounding box center [1359, 246] width 118 height 37
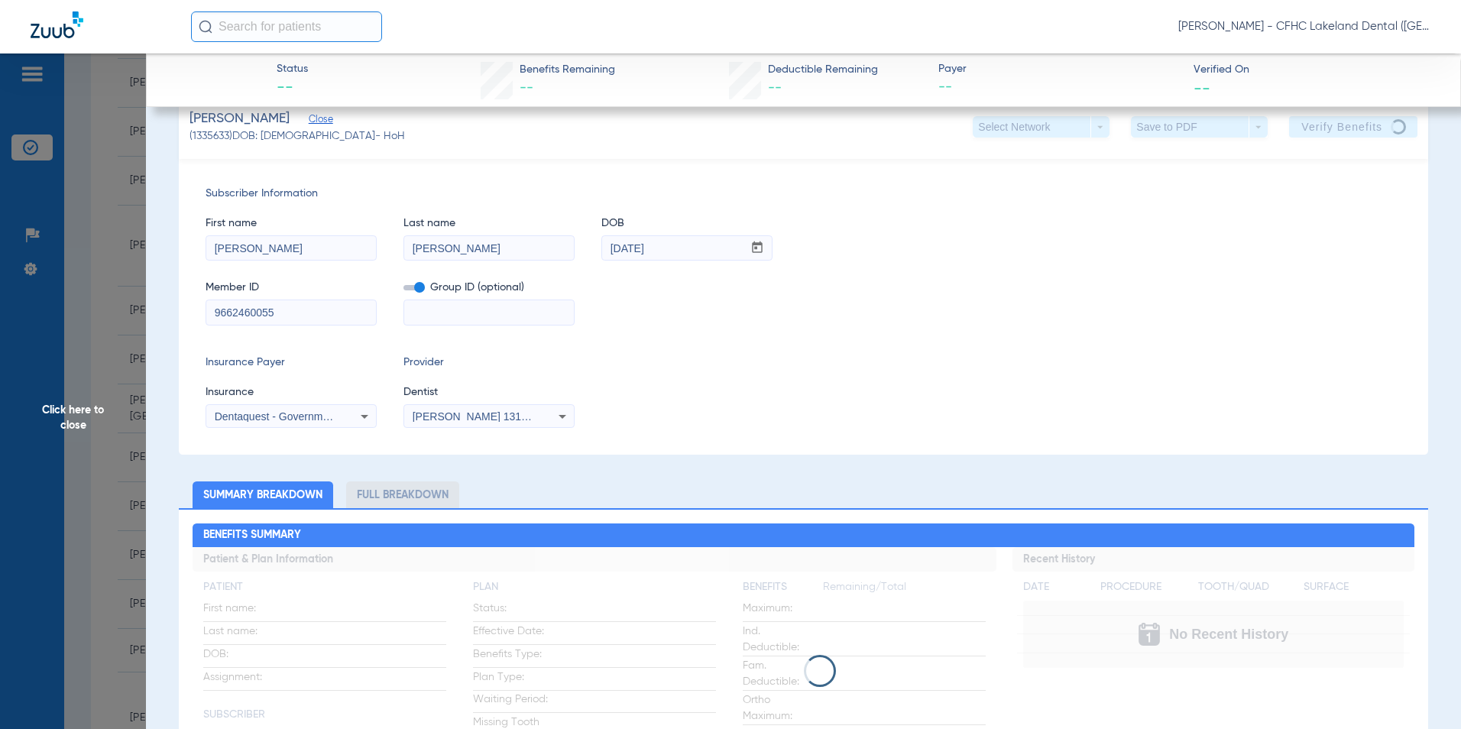
scroll to position [0, 0]
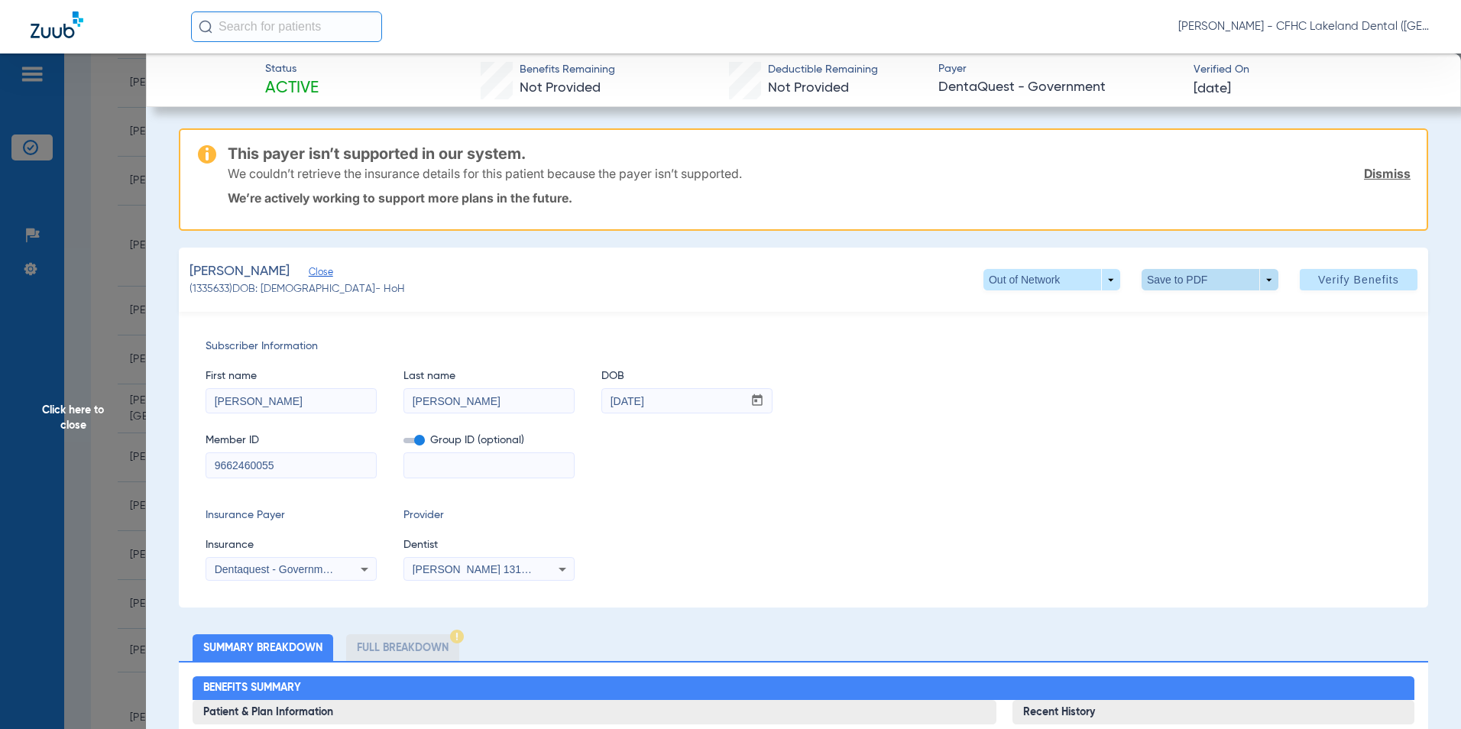
click at [1227, 281] on span at bounding box center [1210, 279] width 137 height 21
click at [1195, 321] on button "insert_drive_file Save to PDF" at bounding box center [1188, 310] width 115 height 31
click at [99, 397] on span "Click here to close" at bounding box center [73, 417] width 146 height 729
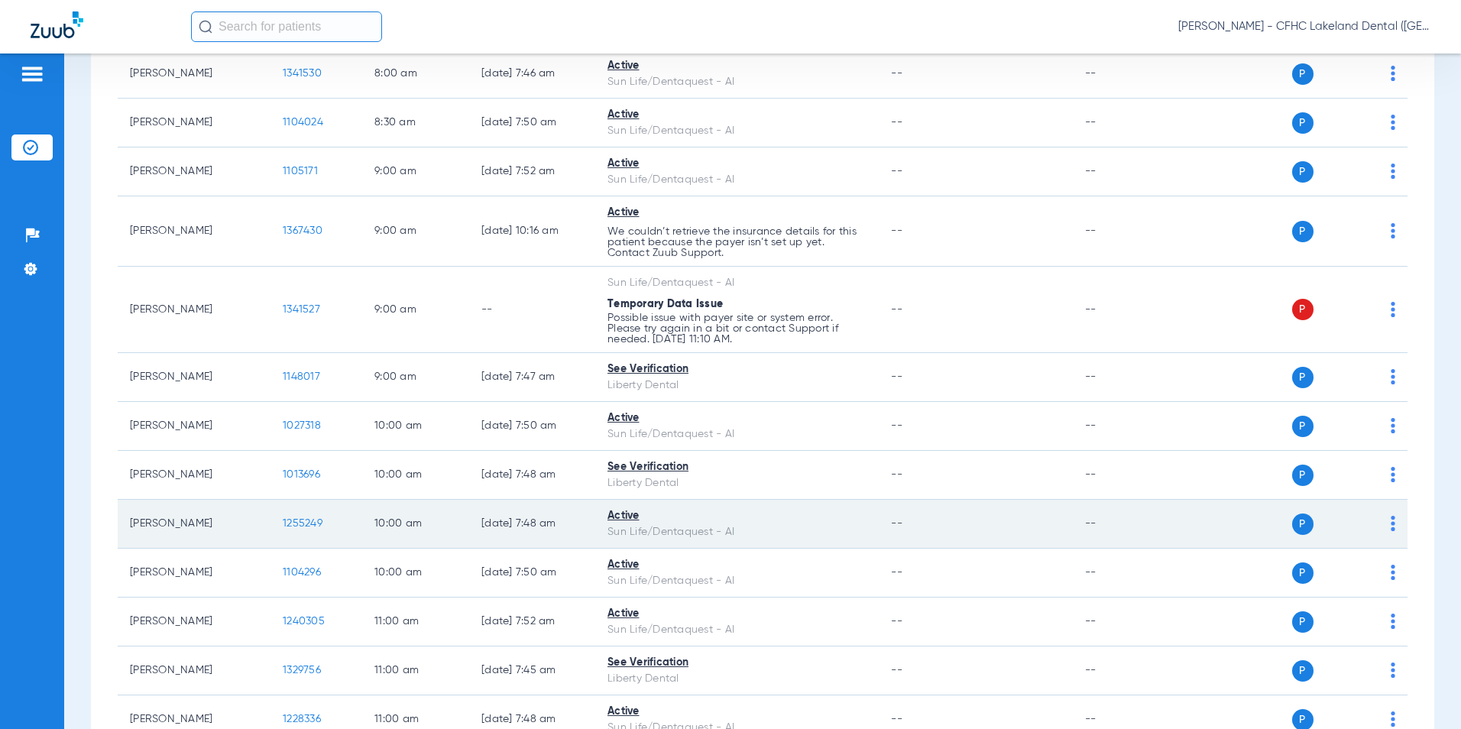
scroll to position [76, 0]
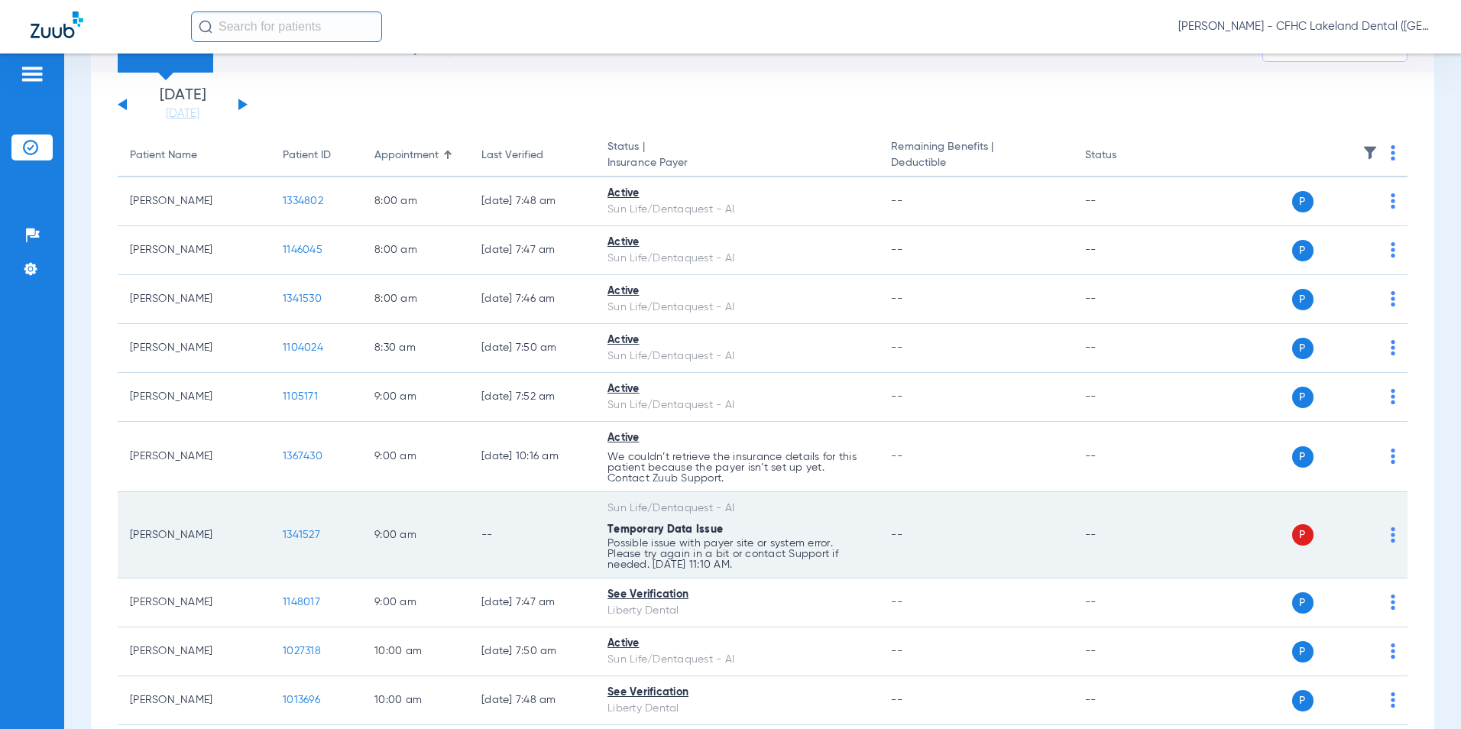
click at [303, 533] on span "1341527" at bounding box center [301, 535] width 37 height 11
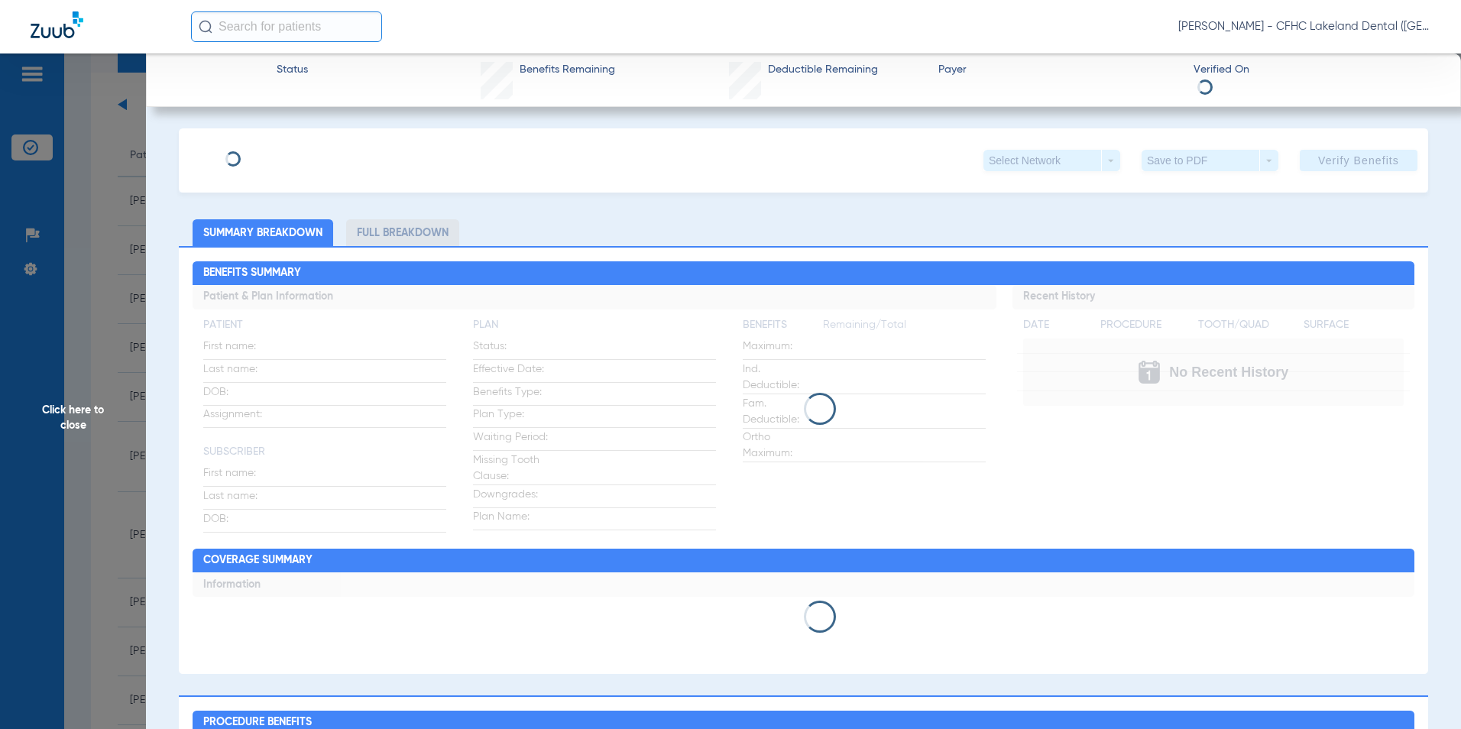
type input "ERIK"
type input "POPOCA"
type input "12/03/2013"
type input "9527518652"
type input "99999"
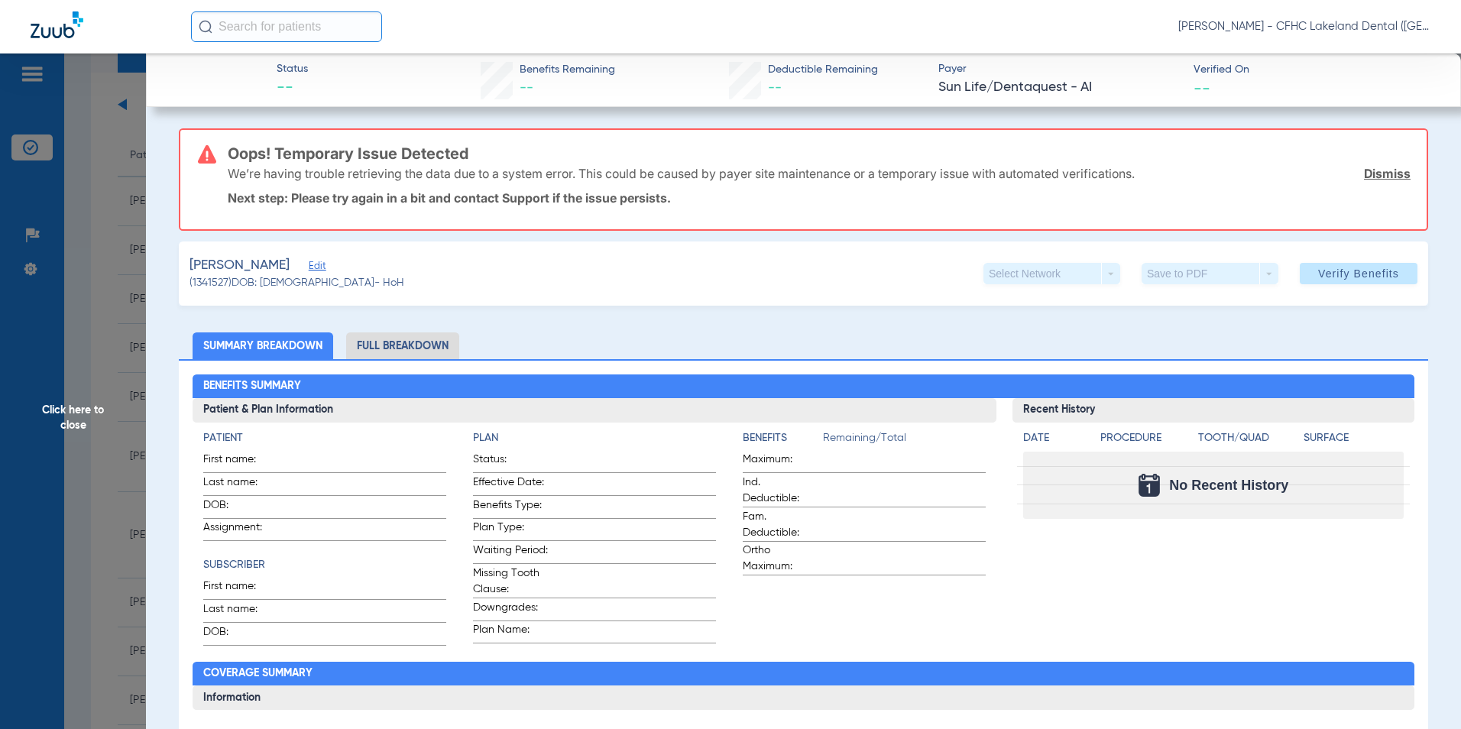
click at [309, 273] on span "Edit" at bounding box center [316, 268] width 14 height 15
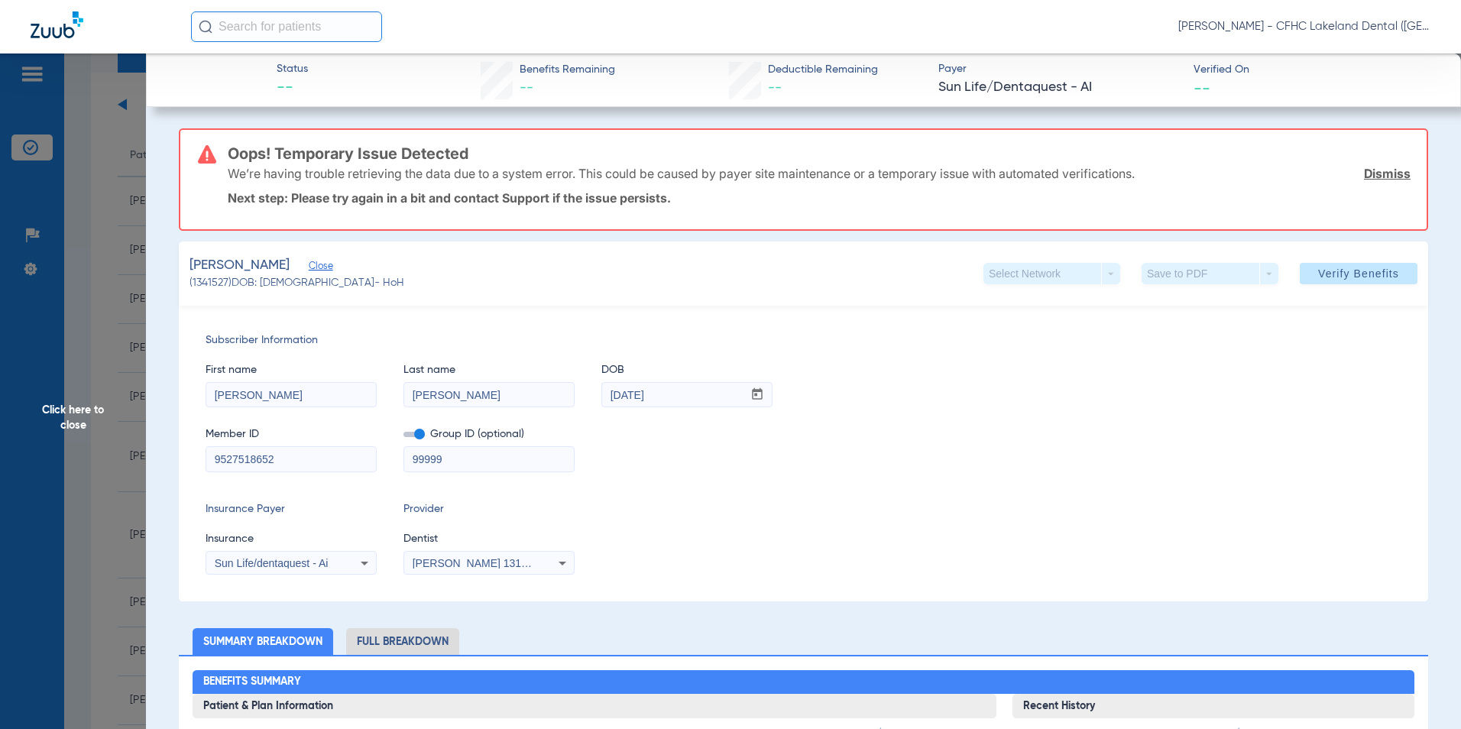
click at [281, 566] on span "Sun Life/dentaquest - Ai" at bounding box center [272, 563] width 114 height 12
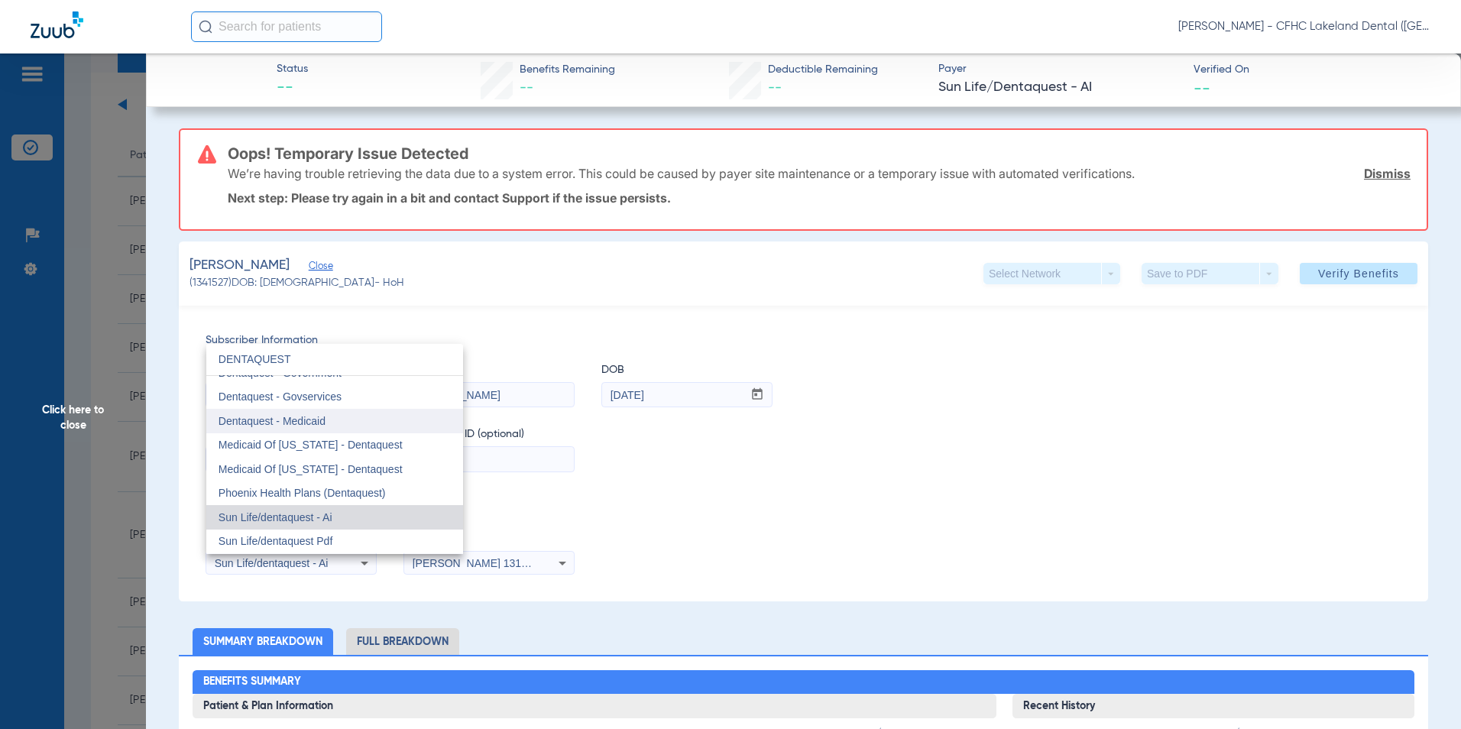
scroll to position [0, 0]
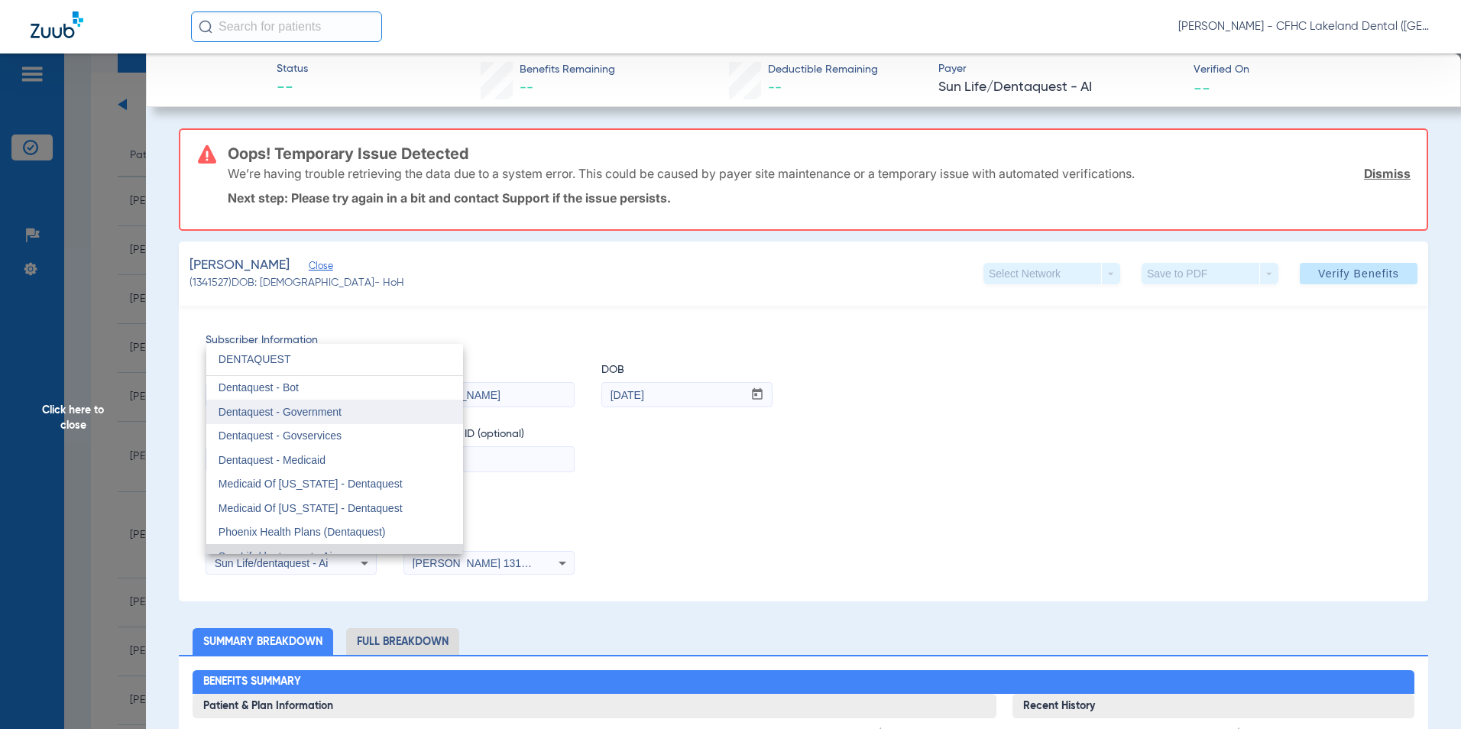
type input "DENTAQUEST"
click at [342, 417] on mat-option "Dentaquest - Government" at bounding box center [334, 412] width 257 height 24
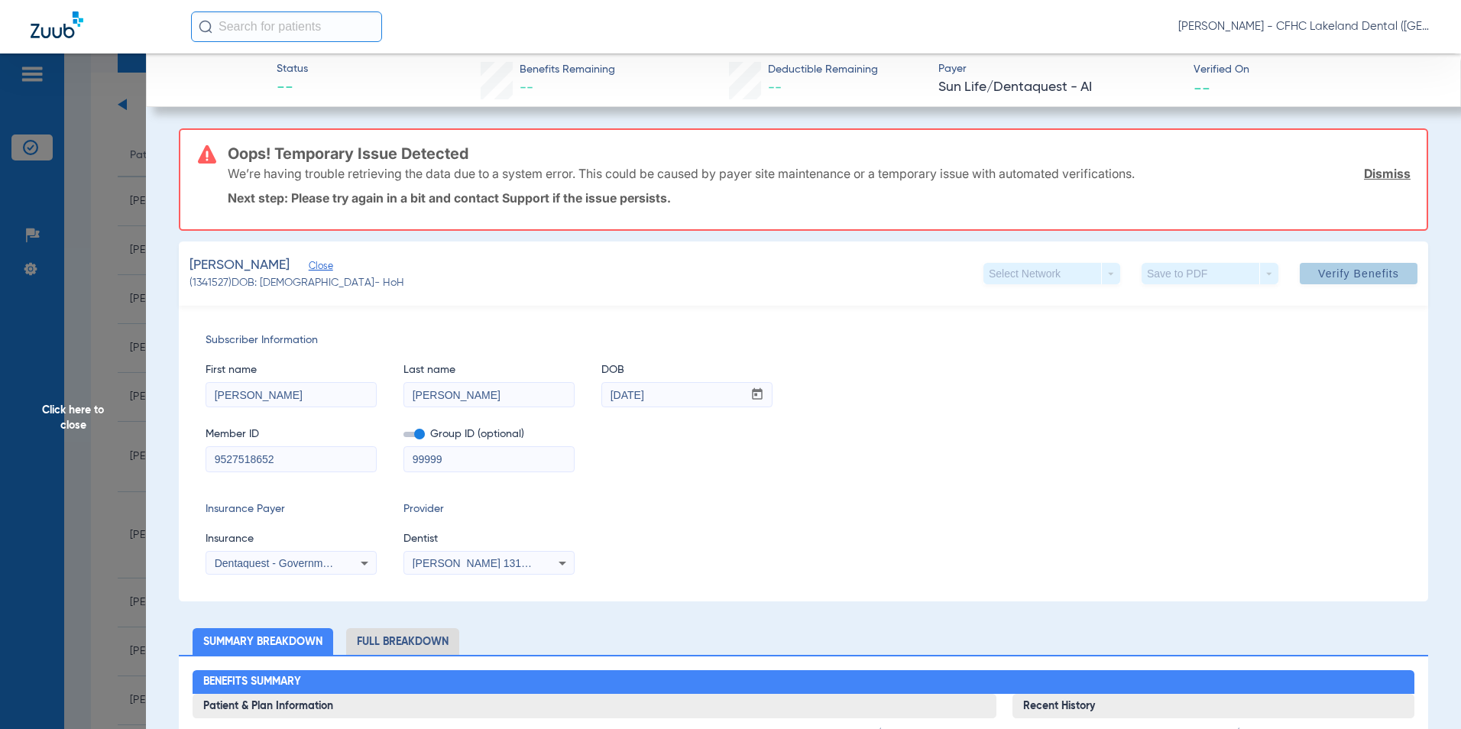
click at [1326, 274] on span "Verify Benefits" at bounding box center [1358, 273] width 81 height 12
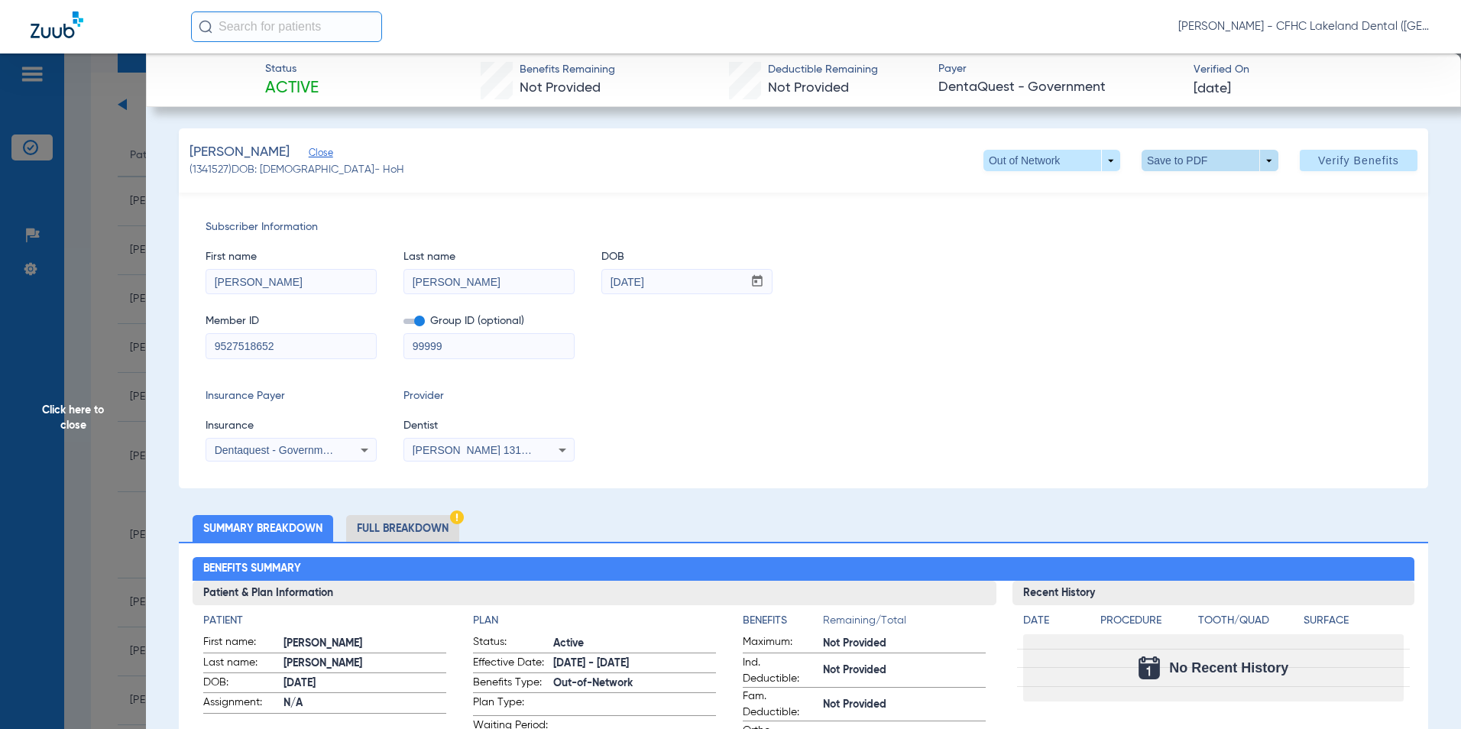
click at [1263, 161] on span at bounding box center [1210, 160] width 137 height 21
click at [1203, 188] on span "Save to PDF" at bounding box center [1204, 191] width 60 height 11
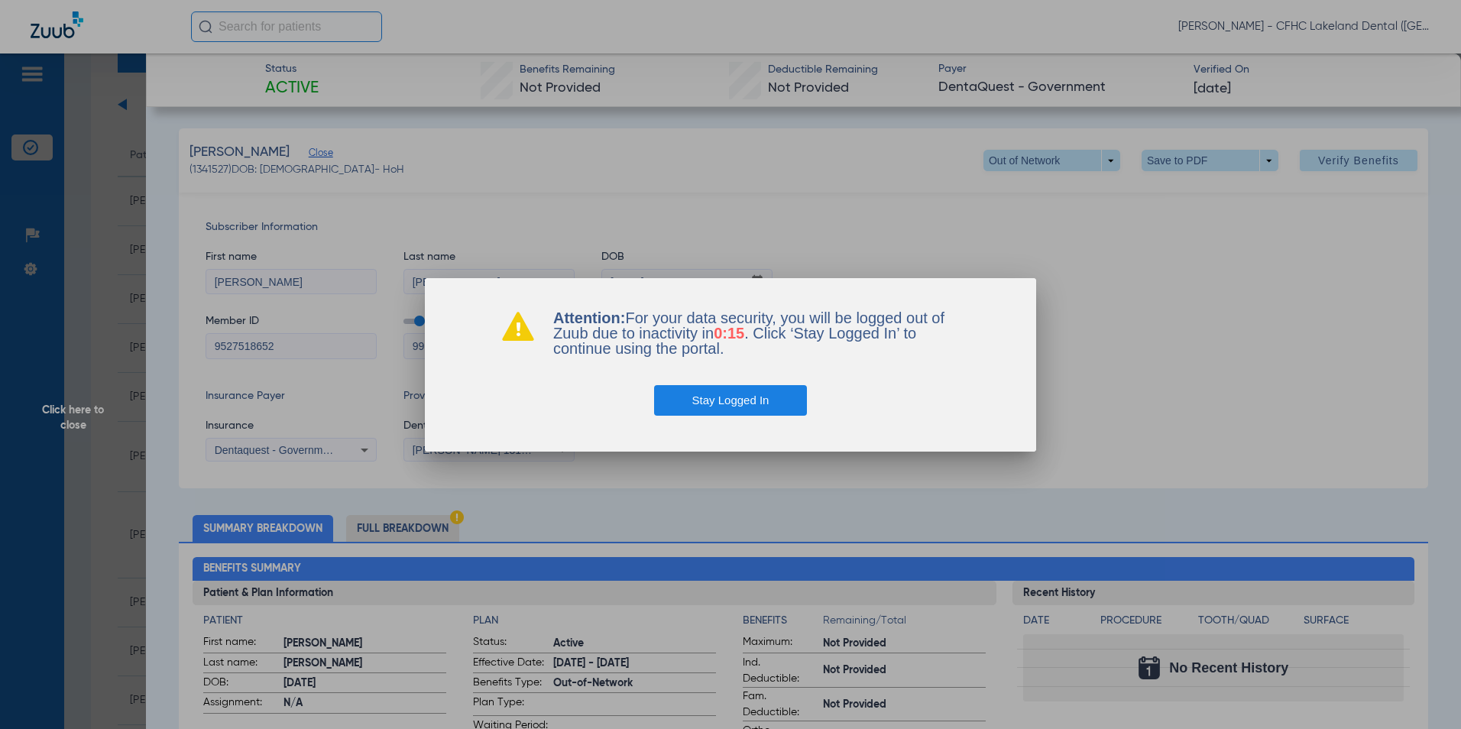
click at [765, 411] on button "Stay Logged In" at bounding box center [731, 400] width 154 height 31
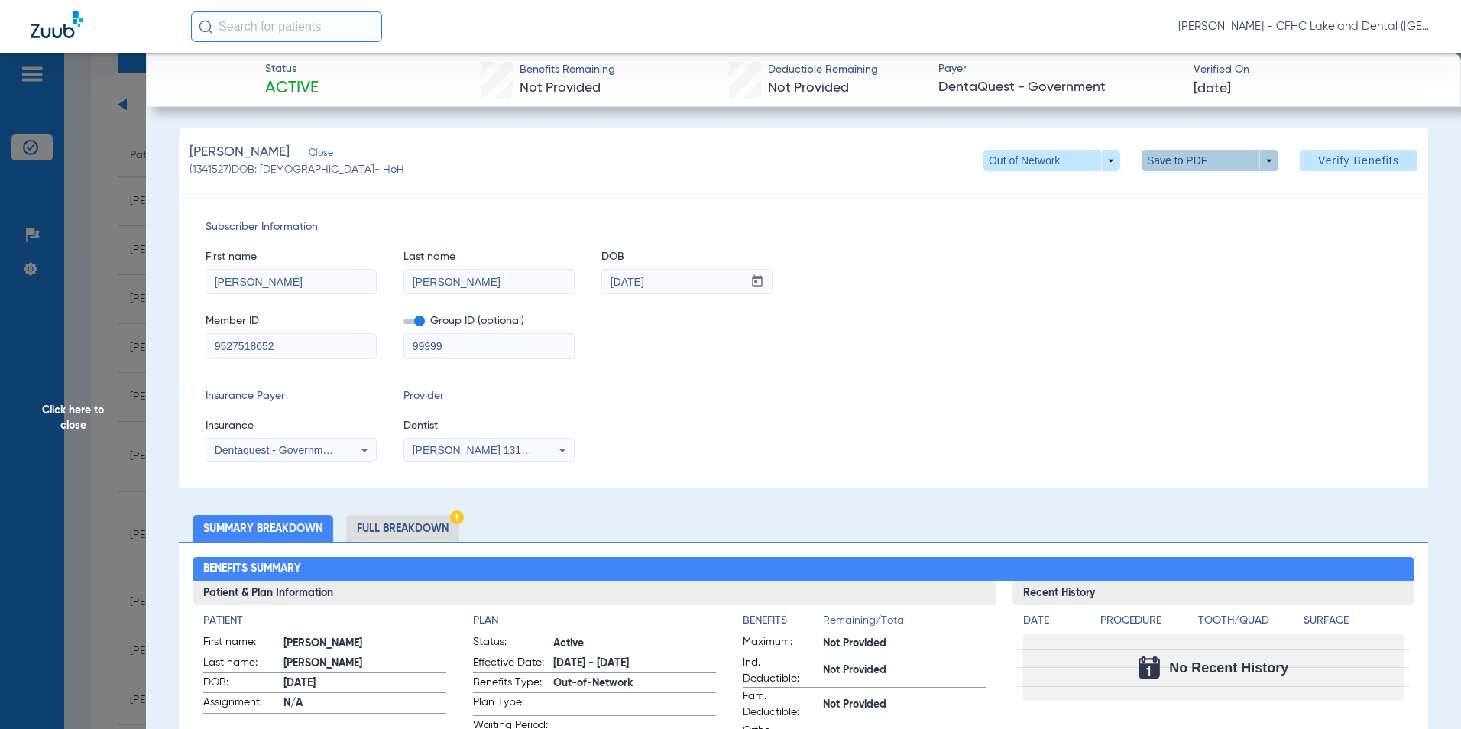
click at [55, 414] on span "Click here to close" at bounding box center [73, 417] width 146 height 729
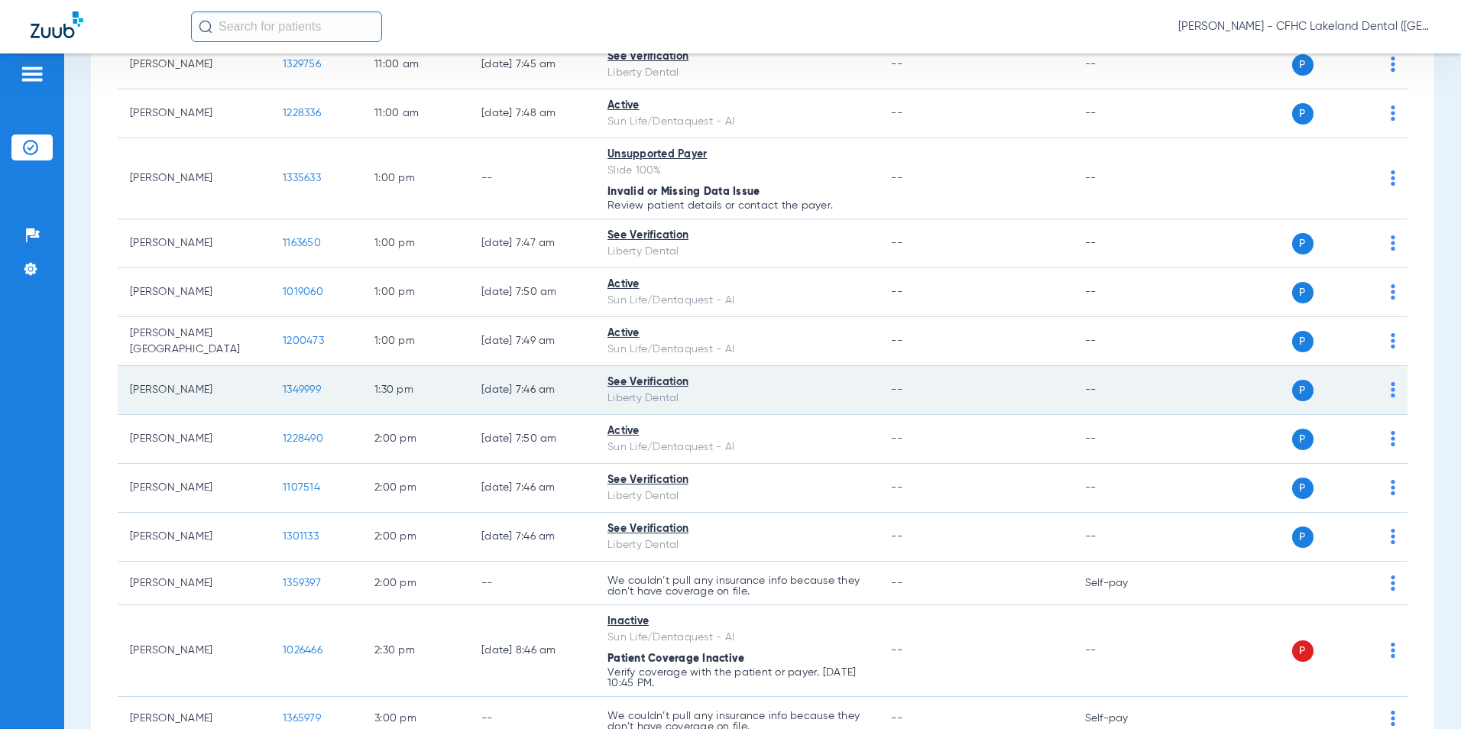
scroll to position [841, 0]
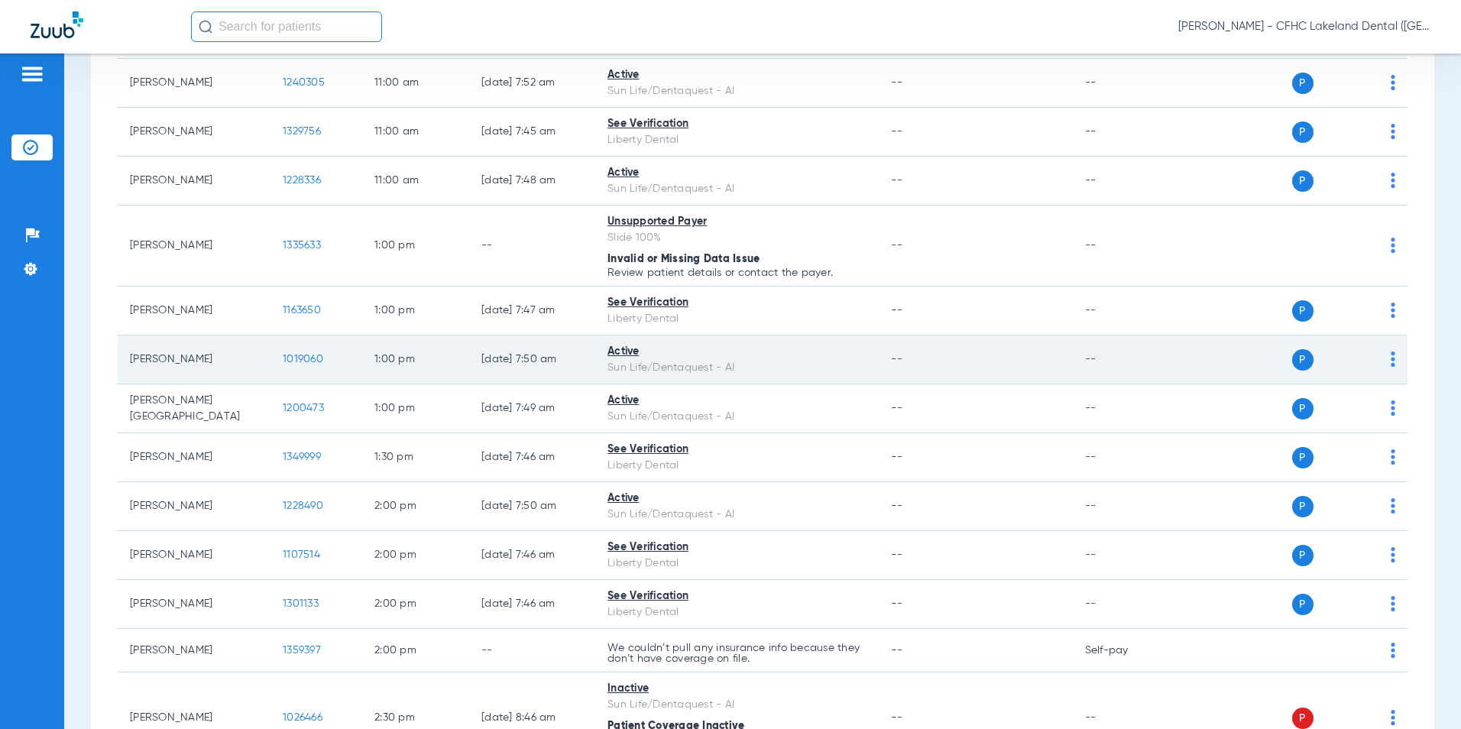
click at [305, 362] on span "1019060" at bounding box center [303, 359] width 41 height 11
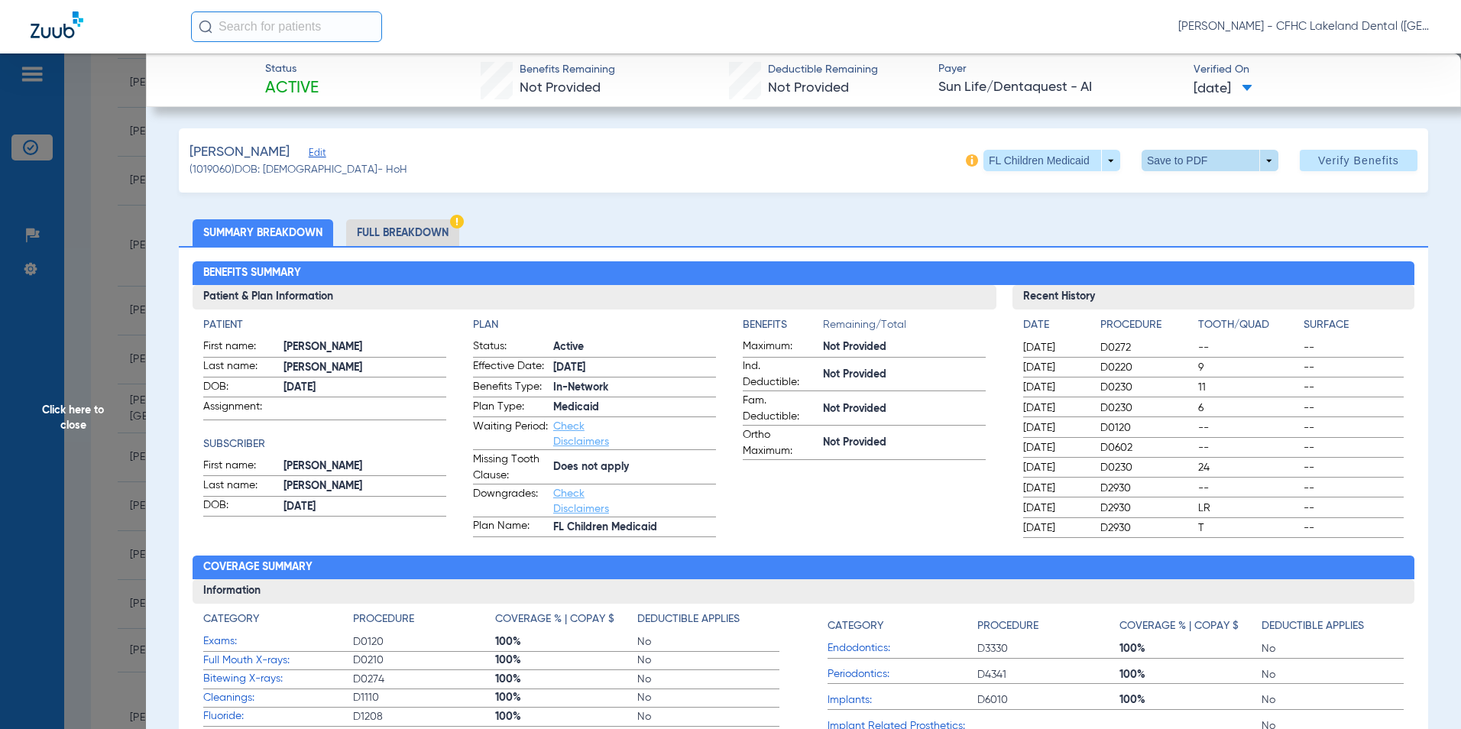
click at [1262, 164] on span at bounding box center [1210, 160] width 137 height 21
click at [1201, 200] on button "insert_drive_file Save to PDF" at bounding box center [1188, 191] width 115 height 31
click at [103, 353] on span "Click here to close" at bounding box center [73, 417] width 146 height 729
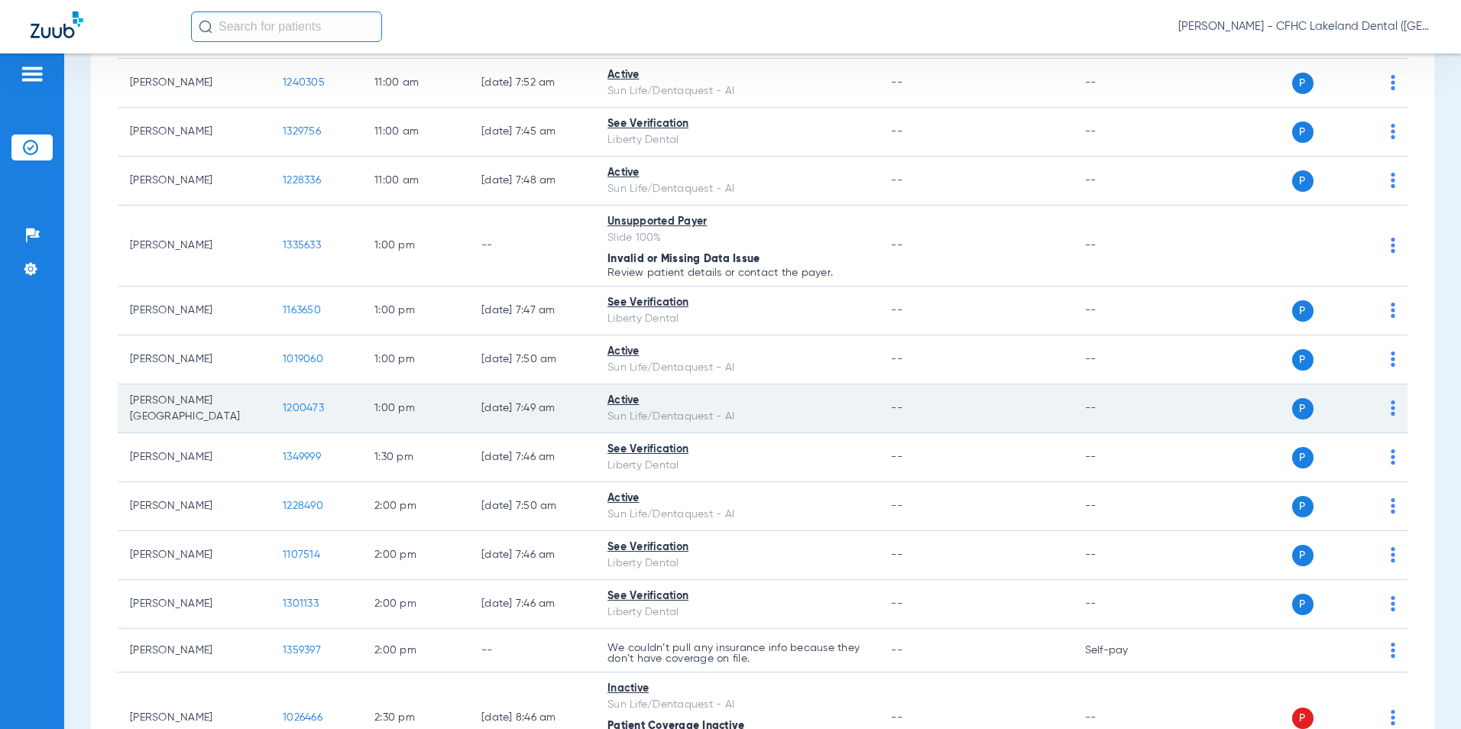
click at [297, 408] on span "1200473" at bounding box center [303, 408] width 41 height 11
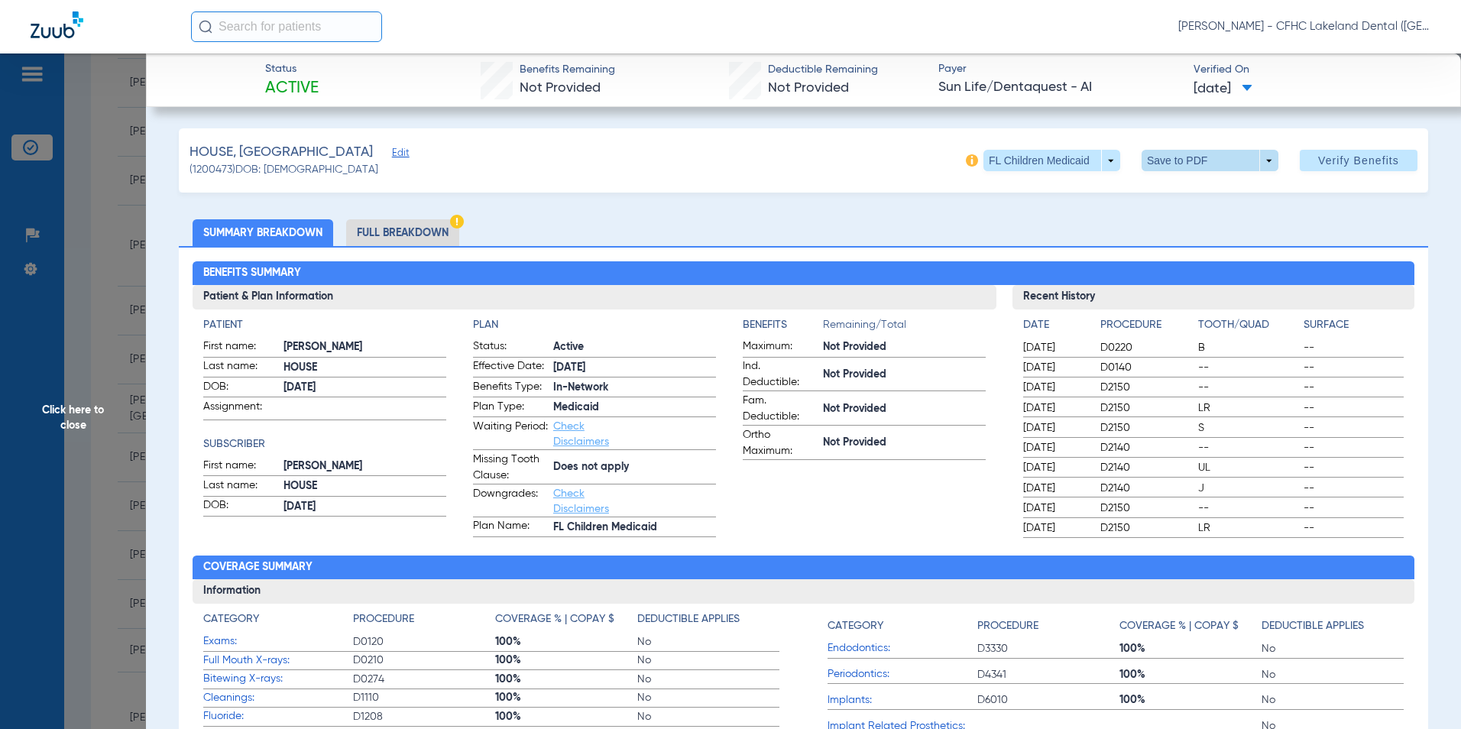
click at [1243, 164] on span at bounding box center [1210, 160] width 137 height 21
click at [1208, 190] on span "Save to PDF" at bounding box center [1204, 191] width 60 height 11
click at [74, 380] on span "Click here to close" at bounding box center [73, 417] width 146 height 729
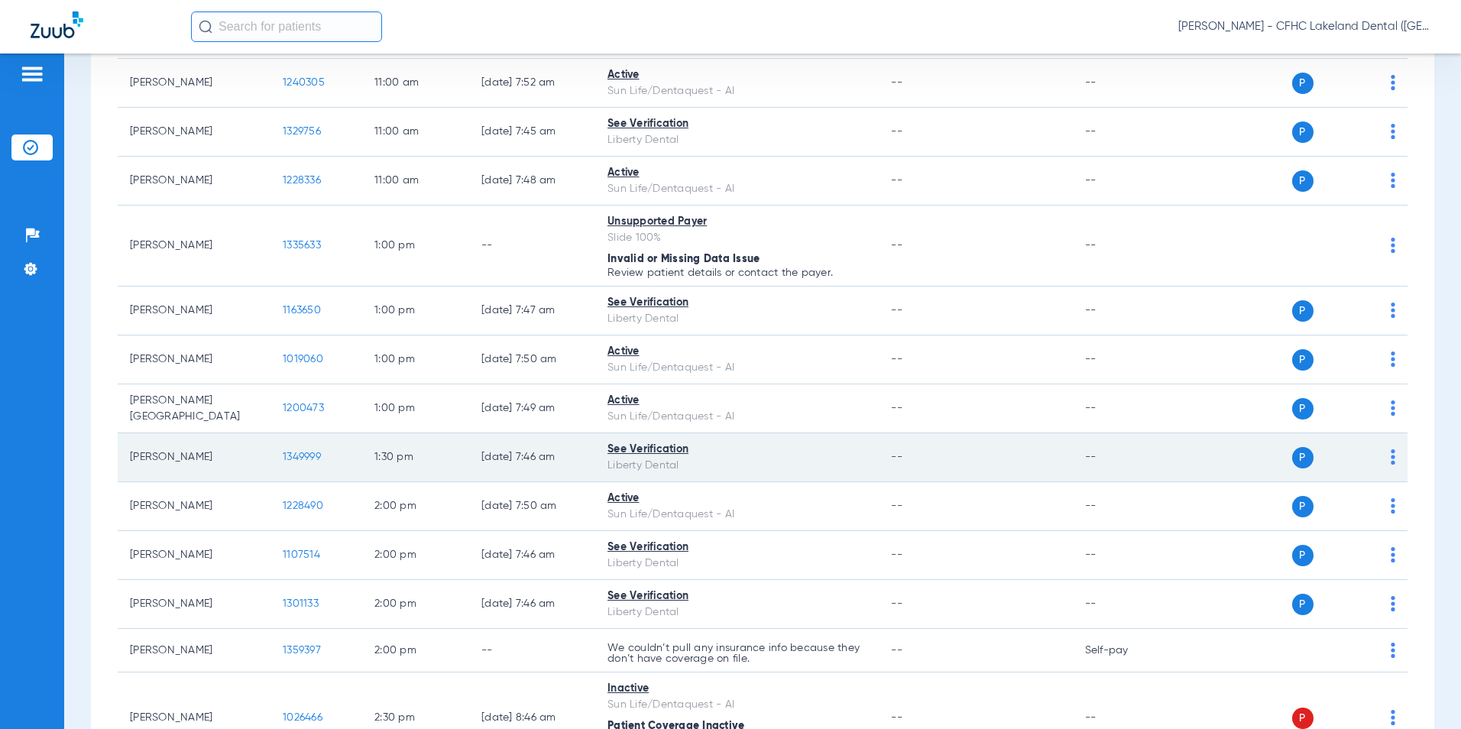
click at [303, 451] on td "1349999" at bounding box center [317, 457] width 92 height 49
click at [295, 458] on span "1349999" at bounding box center [302, 457] width 38 height 11
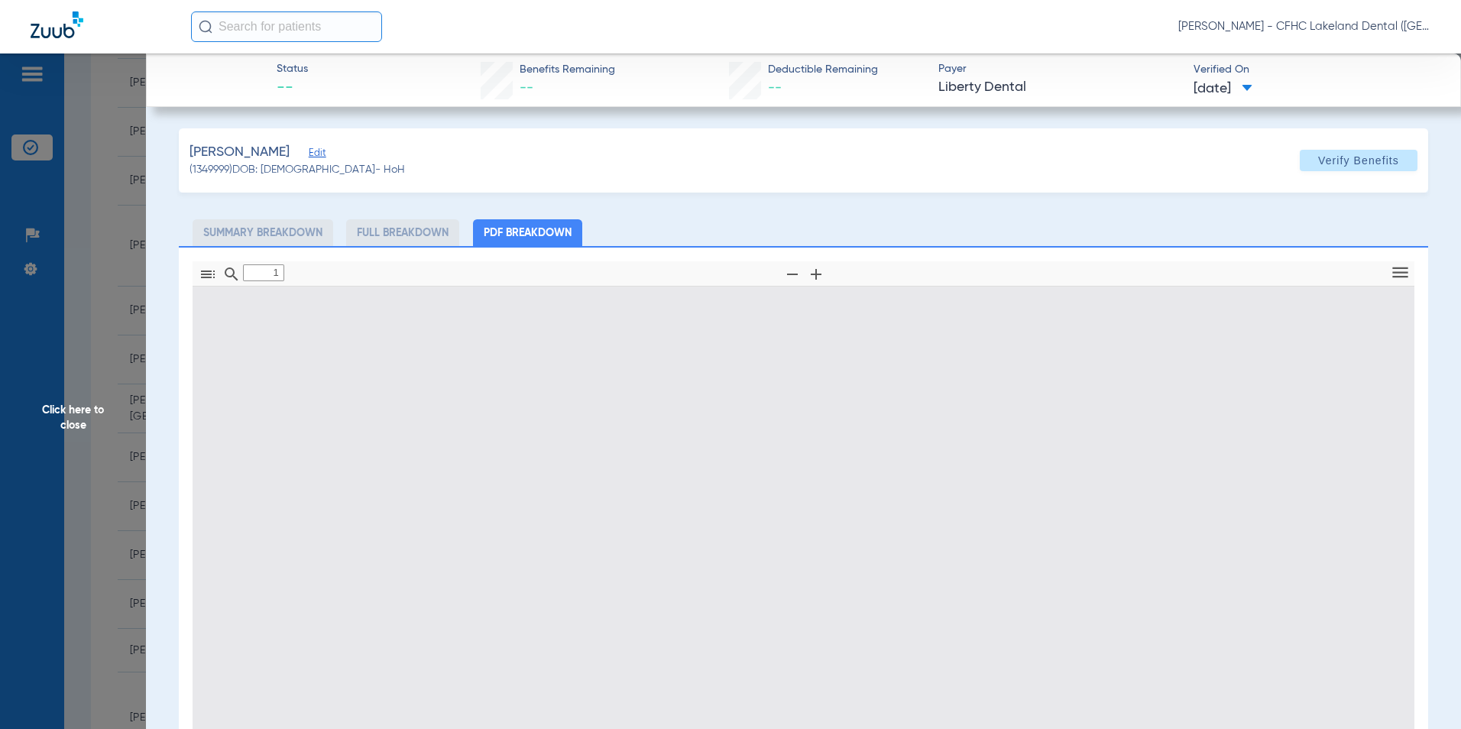
type input "0"
select select "page-width"
type input "1"
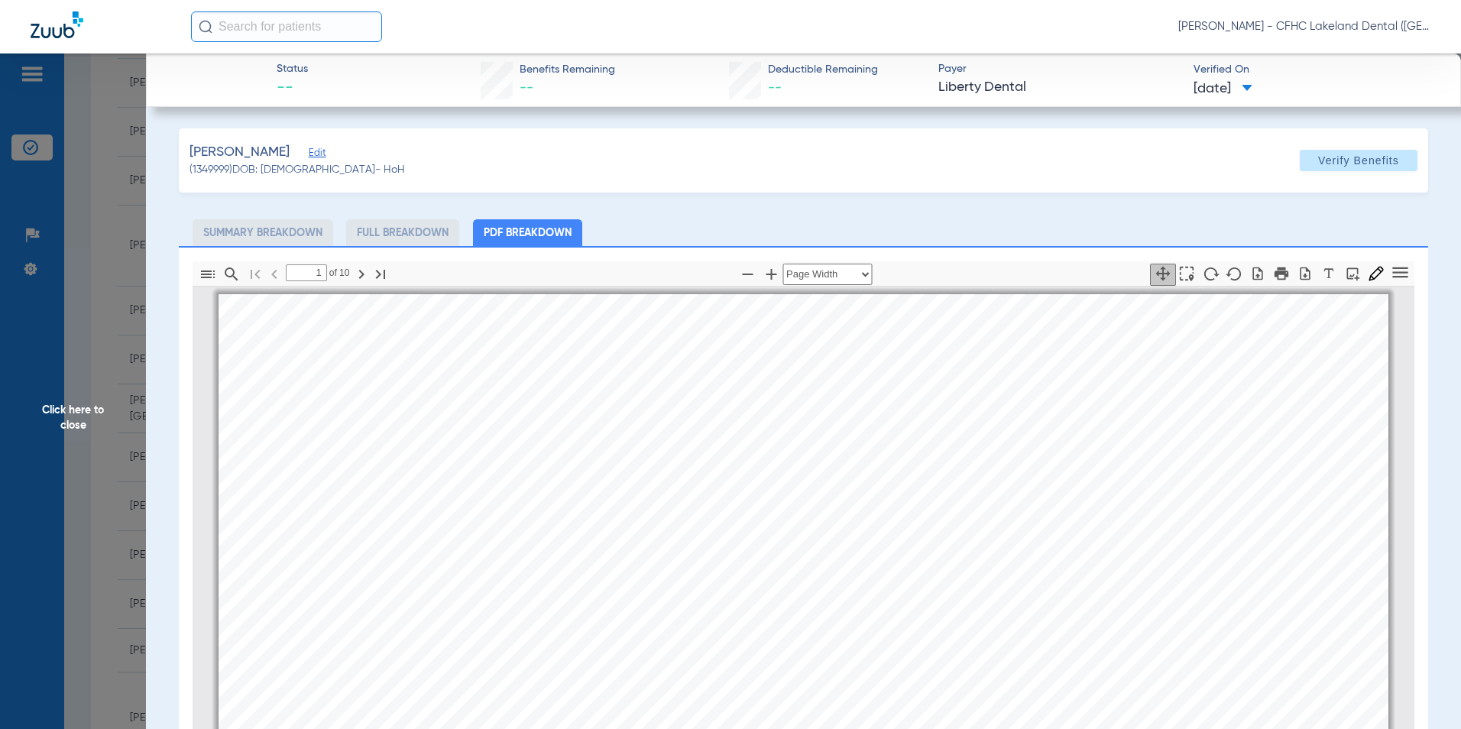
scroll to position [8, 0]
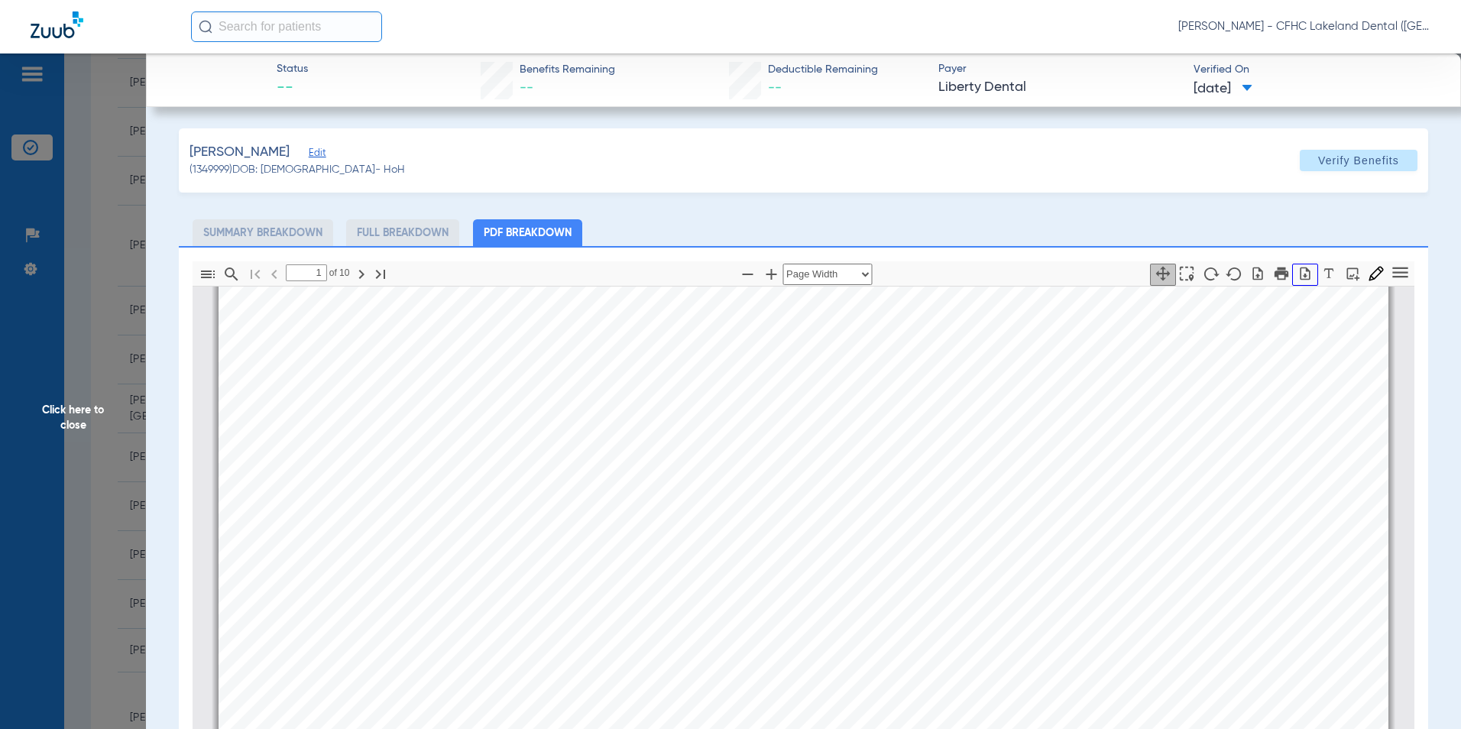
click at [1298, 271] on icon "button" at bounding box center [1305, 273] width 15 height 15
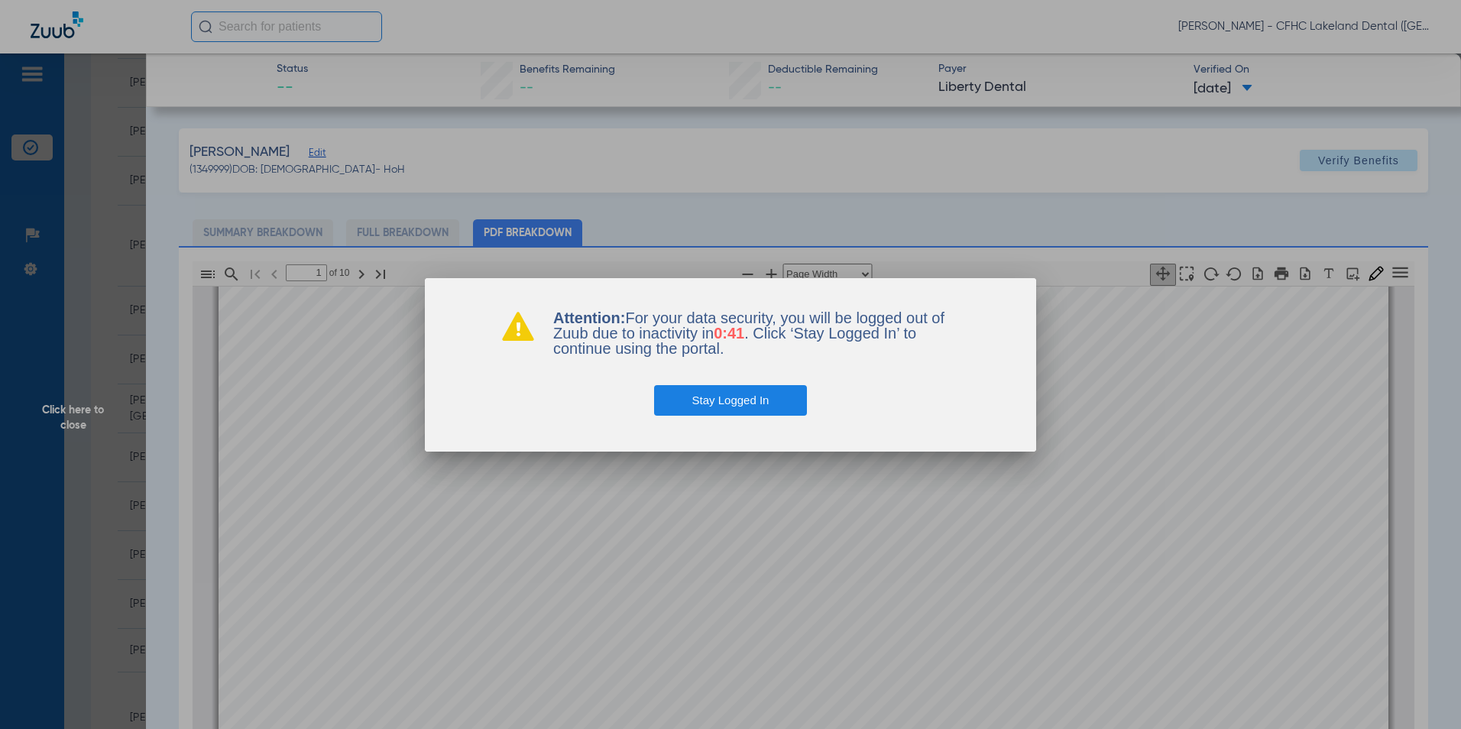
click at [729, 394] on button "Stay Logged In" at bounding box center [731, 400] width 154 height 31
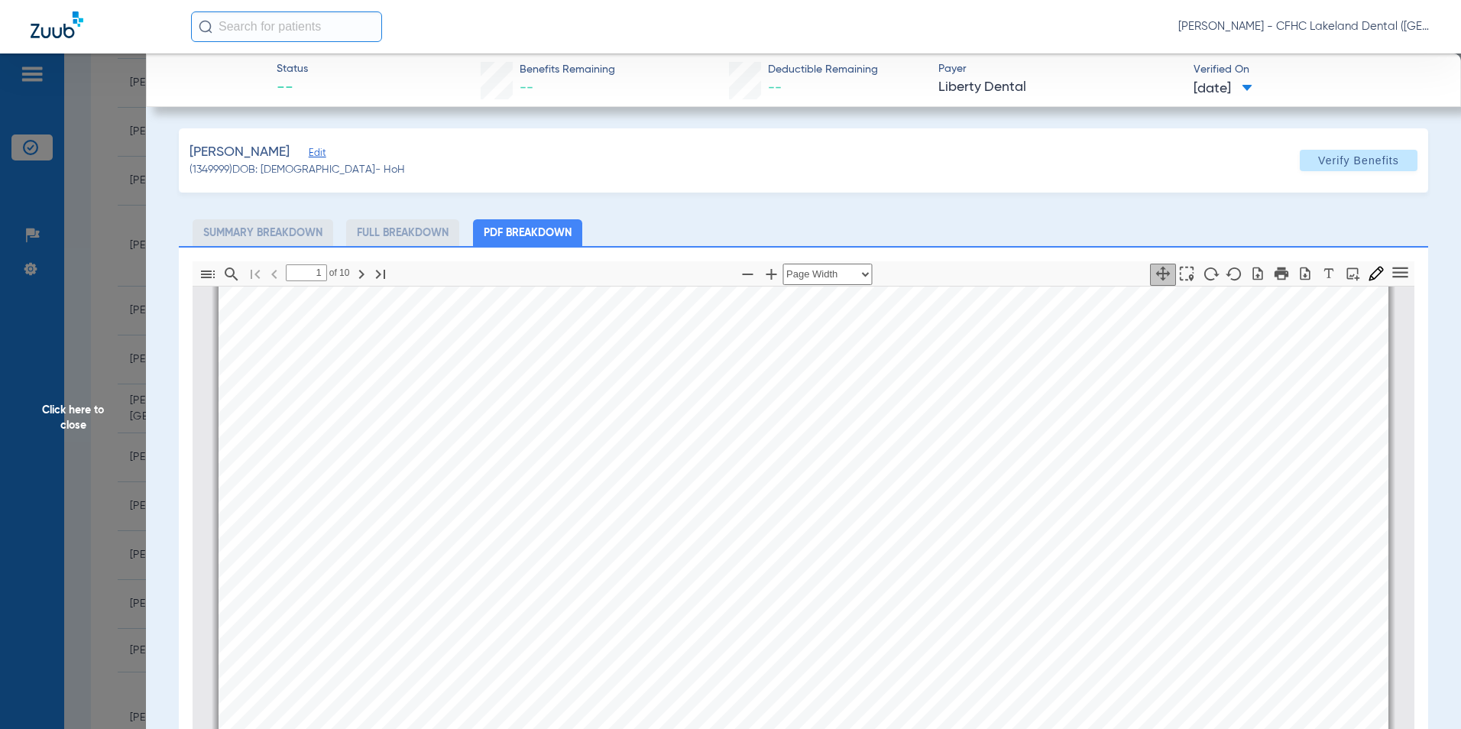
click at [108, 477] on span "Click here to close" at bounding box center [73, 417] width 146 height 729
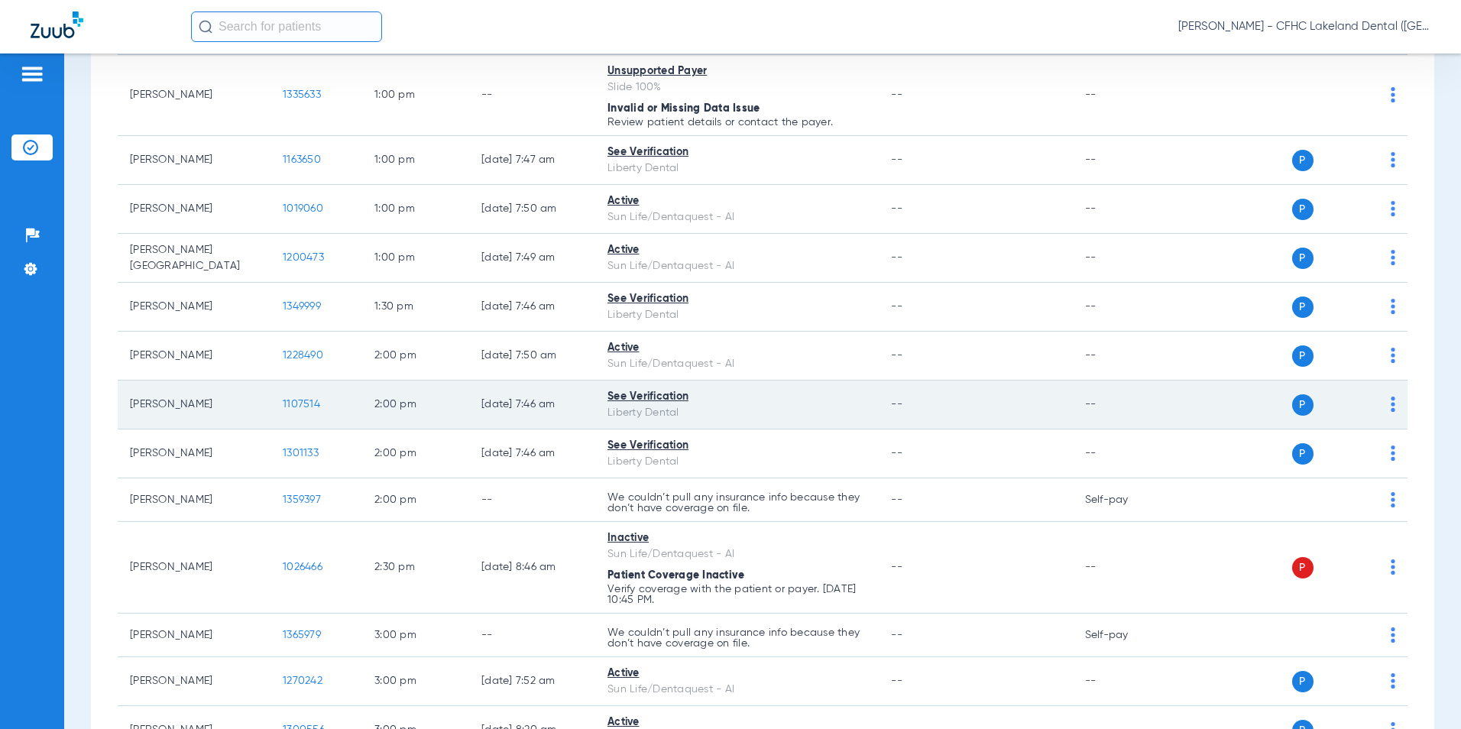
scroll to position [994, 0]
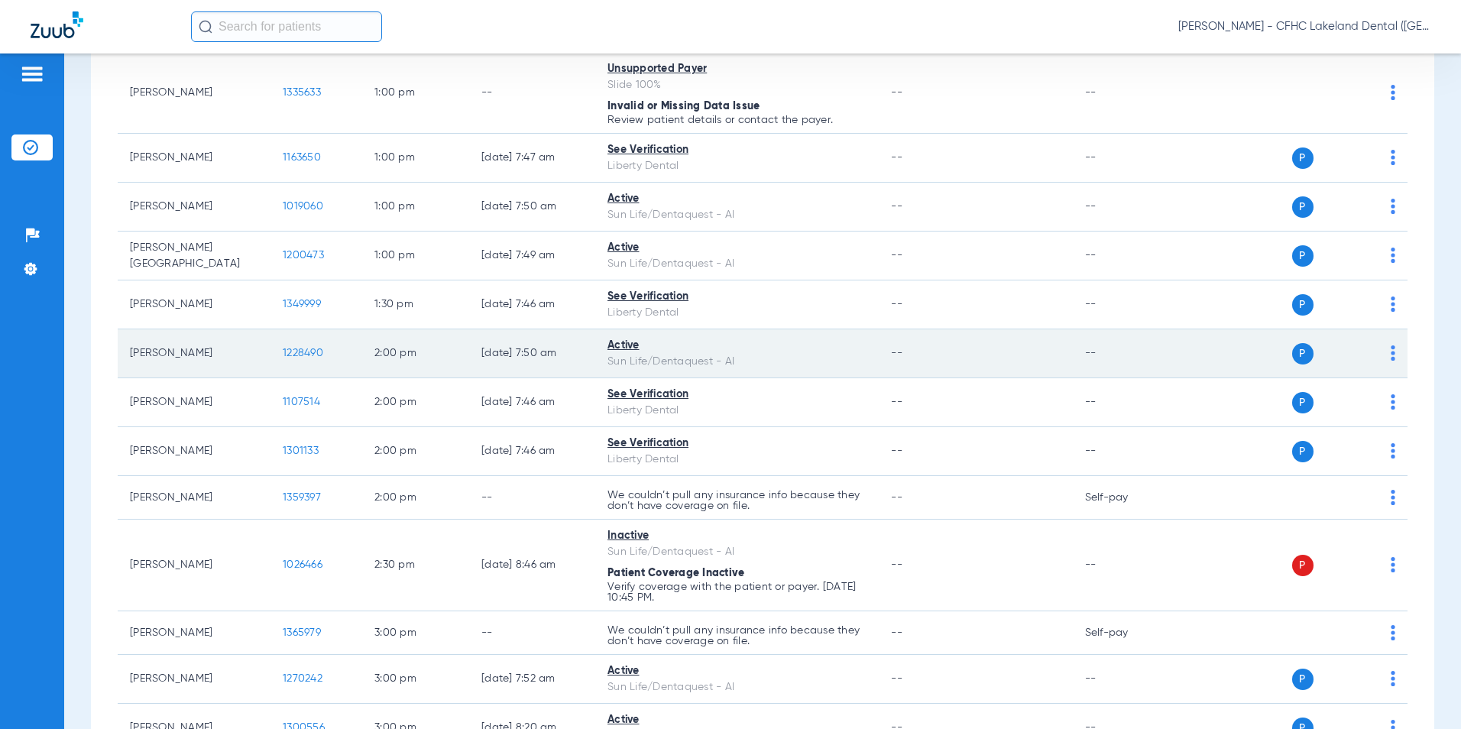
click at [302, 353] on span "1228490" at bounding box center [303, 353] width 41 height 11
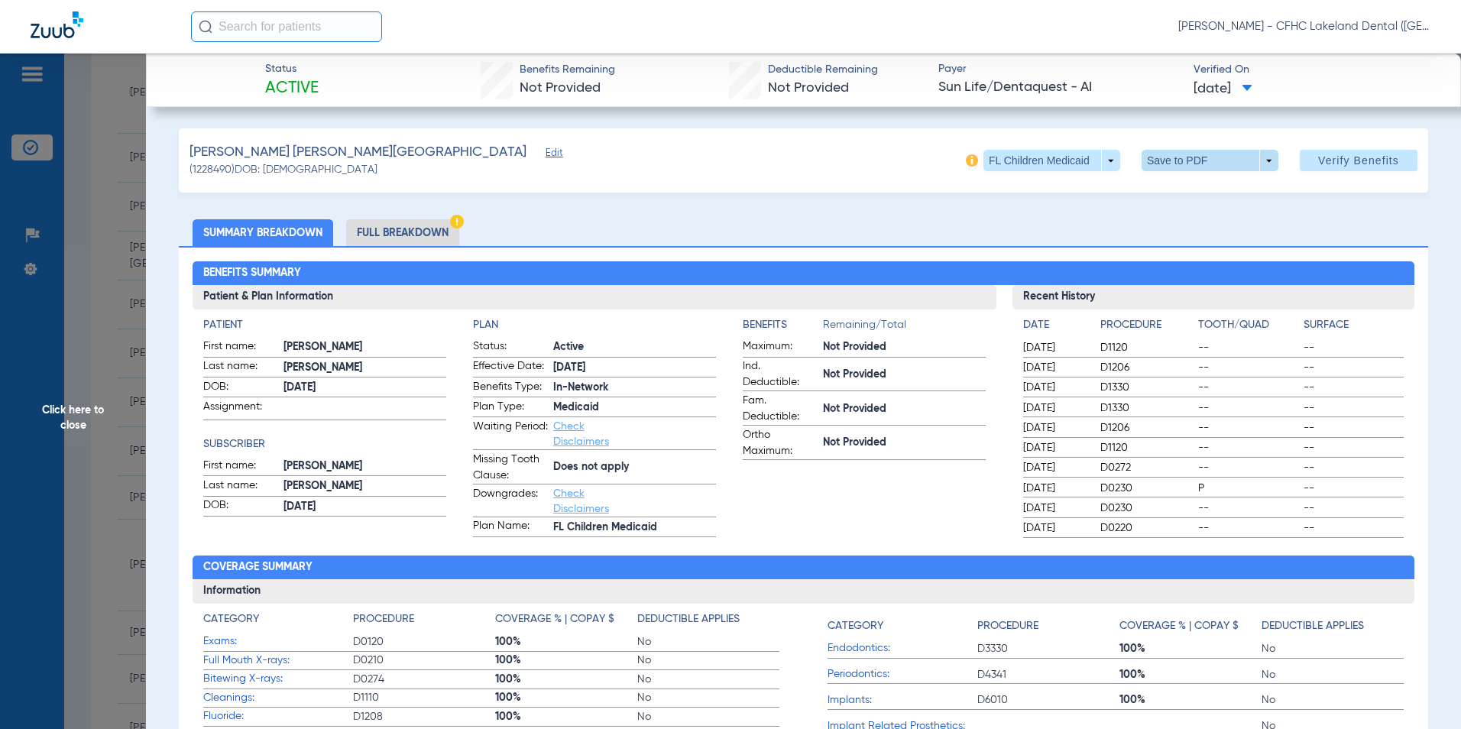
click at [1237, 160] on span at bounding box center [1210, 160] width 137 height 21
click at [1201, 193] on span "Save to PDF" at bounding box center [1204, 191] width 60 height 11
